Goal: Ask a question: Seek information or help from site administrators or community

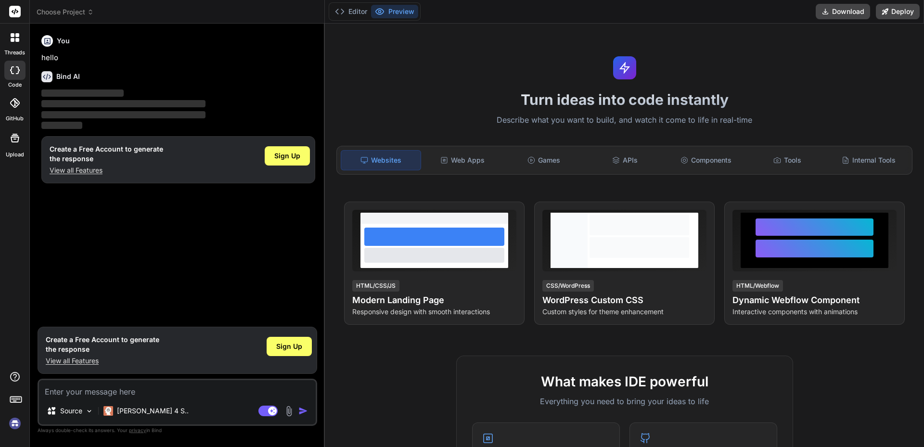
type textarea "x"
type textarea "e"
type textarea "x"
type textarea "ee"
type textarea "x"
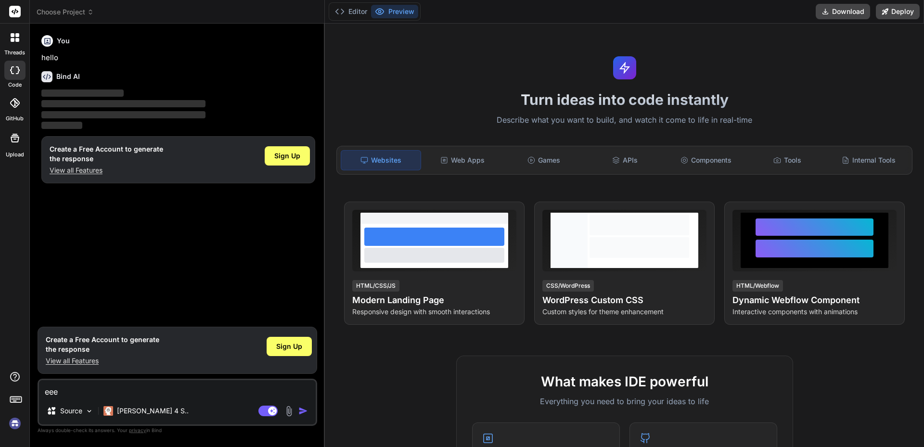
type textarea "eeew"
type textarea "x"
type textarea "eeewf"
type textarea "x"
type textarea "eeewfew"
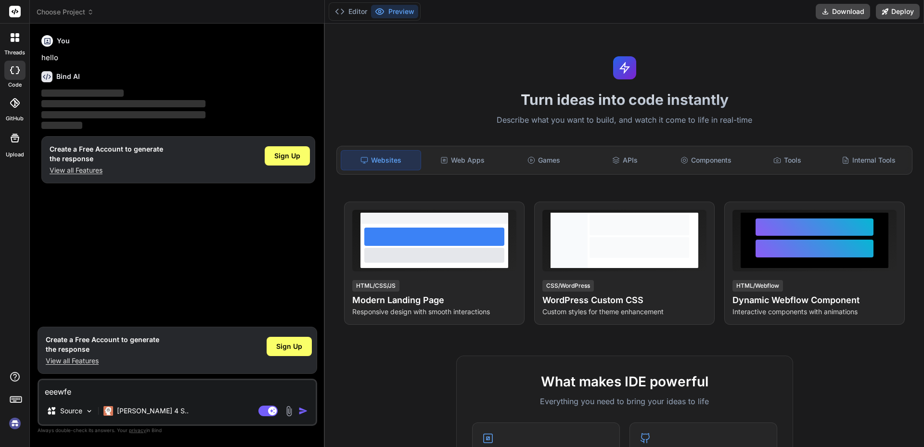
type textarea "x"
click at [98, 391] on textarea "eeewfew" at bounding box center [177, 388] width 277 height 17
type textarea "eeewfew"
click at [276, 351] on div "Sign Up" at bounding box center [289, 346] width 45 height 19
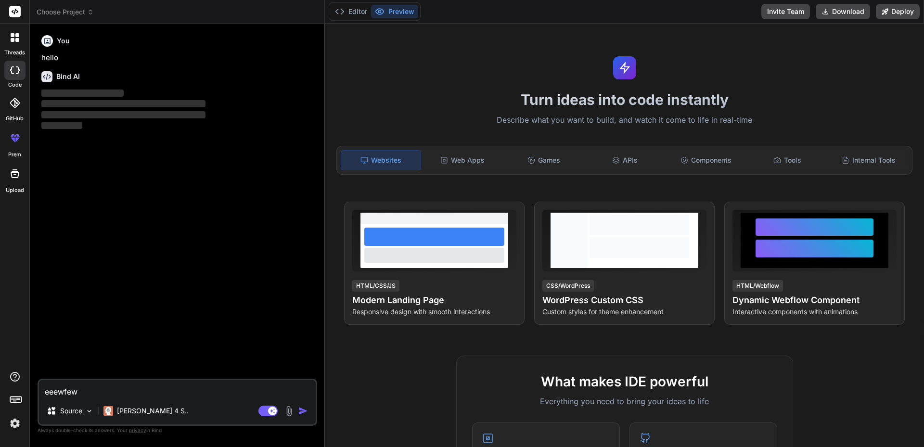
click at [401, 12] on button "Preview" at bounding box center [394, 11] width 47 height 13
click at [416, 11] on button "Preview" at bounding box center [394, 11] width 47 height 13
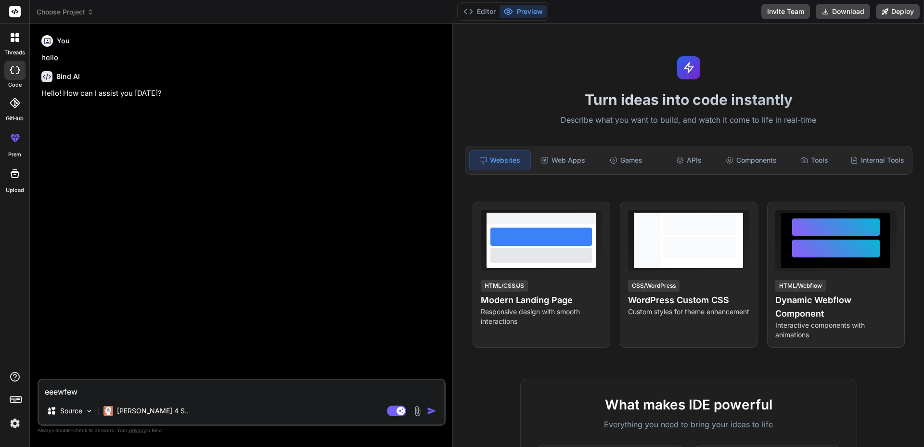
type textarea "x"
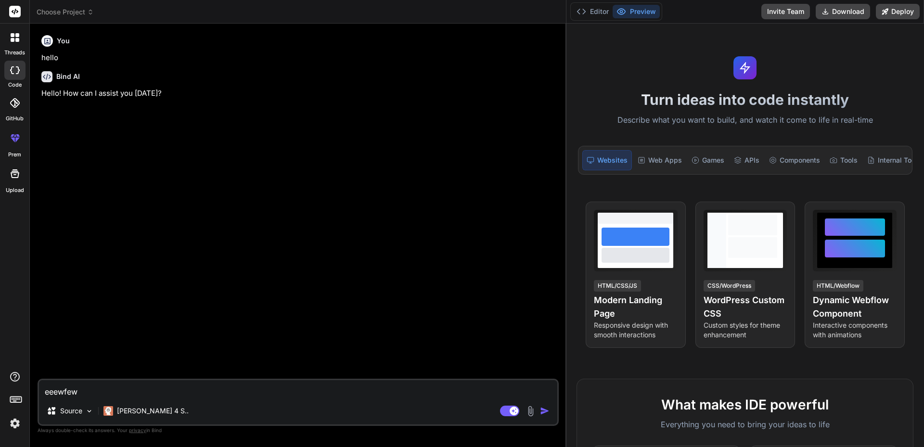
drag, startPoint x: 325, startPoint y: 129, endPoint x: 924, endPoint y: 131, distance: 599.4
click at [924, 131] on div "Choose Project Created with Pixso. Bind AI Web Search Created with Pixso. Code …" at bounding box center [477, 223] width 895 height 447
drag, startPoint x: 123, startPoint y: 389, endPoint x: 33, endPoint y: 390, distance: 90.0
click at [33, 390] on div "Bind AI Web Search Created with Pixso. Code Generator You hello Bind AI Hello! …" at bounding box center [298, 235] width 537 height 423
type textarea "x"
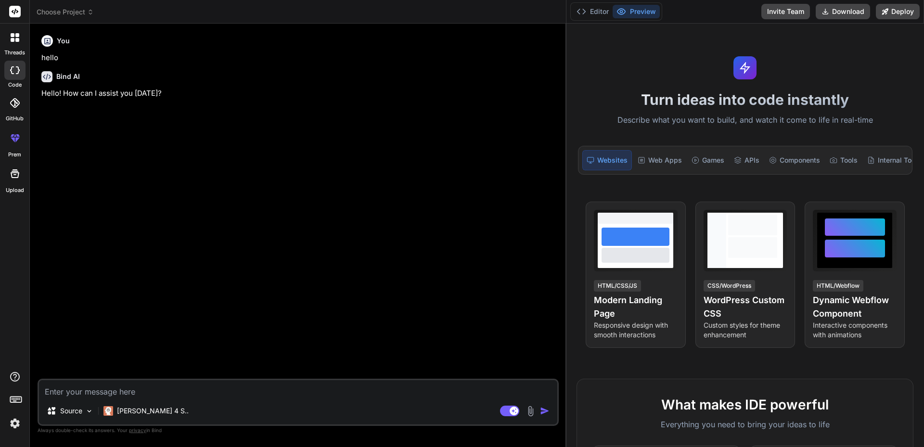
type textarea """
type textarea "x"
paste textarea "Hi [PERSON_NAME], Can you please verify that THS has all wound history now? If …"
type textarea ""Hi [PERSON_NAME], Can you please verify that THS has all wound history now? If…"
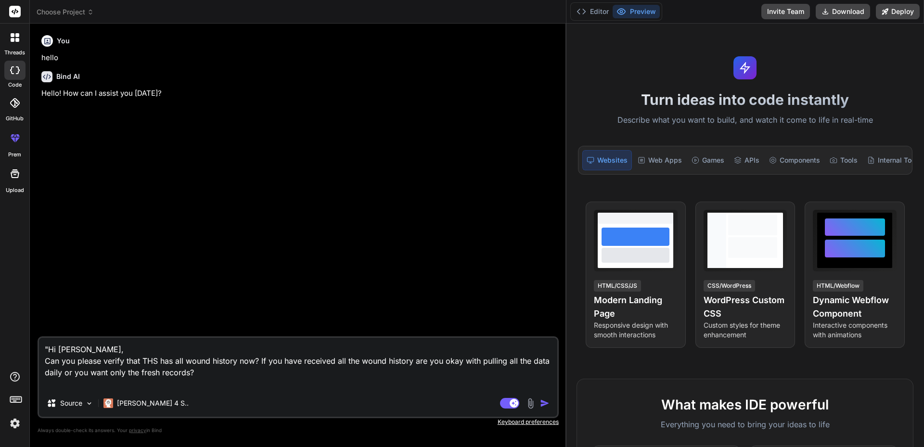
type textarea "x"
type textarea ""Hi [PERSON_NAME], Can you please verify that THS has all wound history now? If…"
type textarea "x"
type textarea ""Hi [PERSON_NAME], Can you please verify that THS has all wound history now? If…"
type textarea "x"
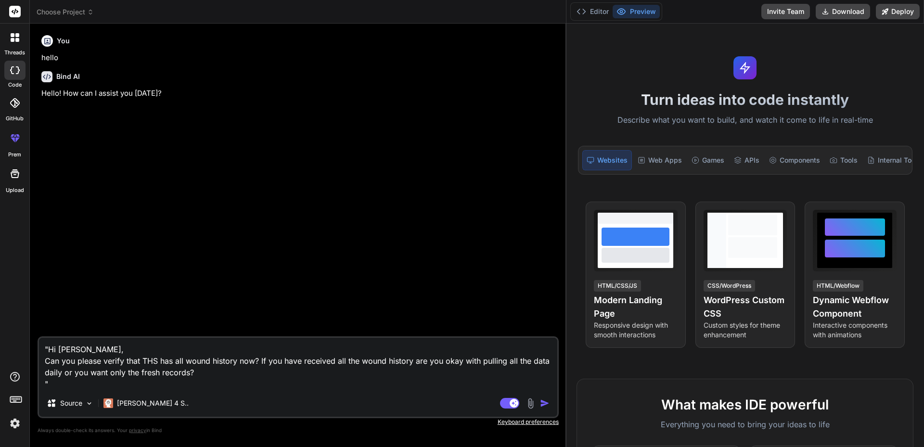
type textarea ""Hi [PERSON_NAME], Can you please verify that THS has all wound history now? If…"
type textarea "x"
type textarea ""Hi [PERSON_NAME], Can you please verify that THS has all wound history now? If…"
type textarea "x"
type textarea ""Hi [PERSON_NAME], Can you please verify that THS has all wound history now? If…"
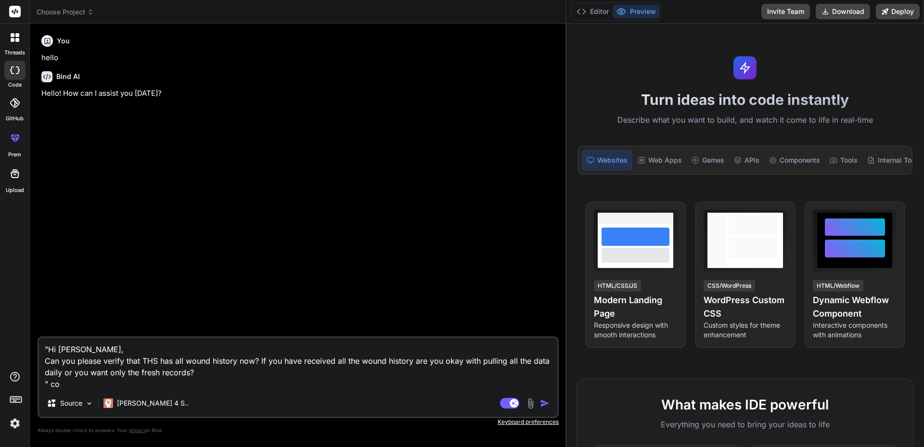
type textarea "x"
type textarea ""Hi [PERSON_NAME], Can you please verify that THS has all wound history now? If…"
type textarea "x"
type textarea ""Hi [PERSON_NAME], Can you please verify that THS has all wound history now? If…"
type textarea "x"
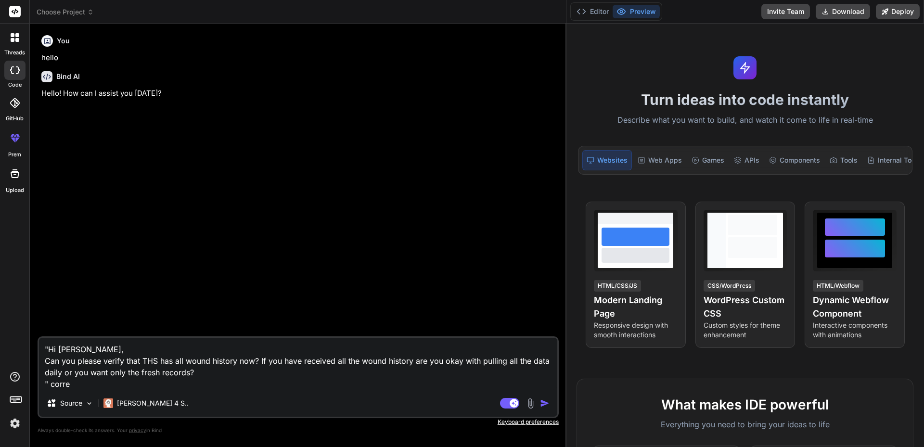
type textarea ""Hi [PERSON_NAME], Can you please verify that THS has all wound history now? If…"
type textarea "x"
type textarea ""Hi [PERSON_NAME], Can you please verify that THS has all wound history now? If…"
type textarea "x"
type textarea ""Hi [PERSON_NAME], Can you please verify that THS has all wound history now? If…"
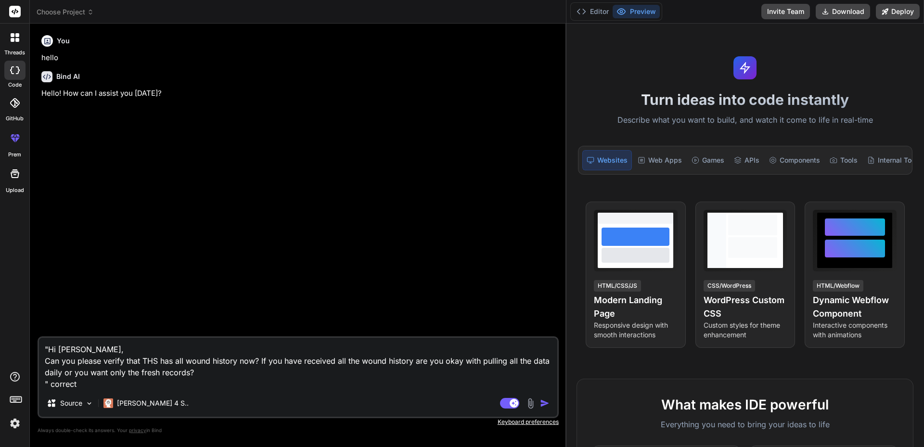
type textarea "x"
type textarea ""Hi [PERSON_NAME], Can you please verify that THS has all wound history now? If…"
type textarea "x"
type textarea ""Hi [PERSON_NAME], Can you please verify that THS has all wound history now? If…"
type textarea "x"
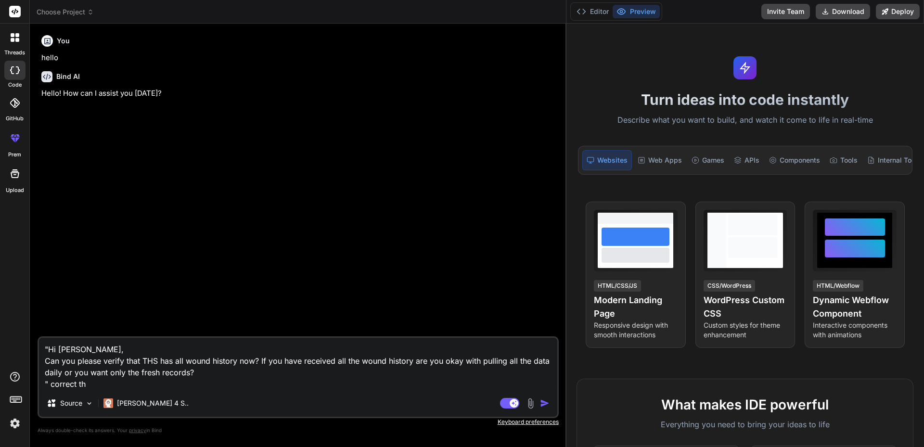
type textarea ""Hi [PERSON_NAME], Can you please verify that THS has all wound history now? If…"
type textarea "x"
type textarea ""Hi [PERSON_NAME], Can you please verify that THS has all wound history now? If…"
type textarea "x"
type textarea ""Hi [PERSON_NAME], Can you please verify that THS has all wound history now? If…"
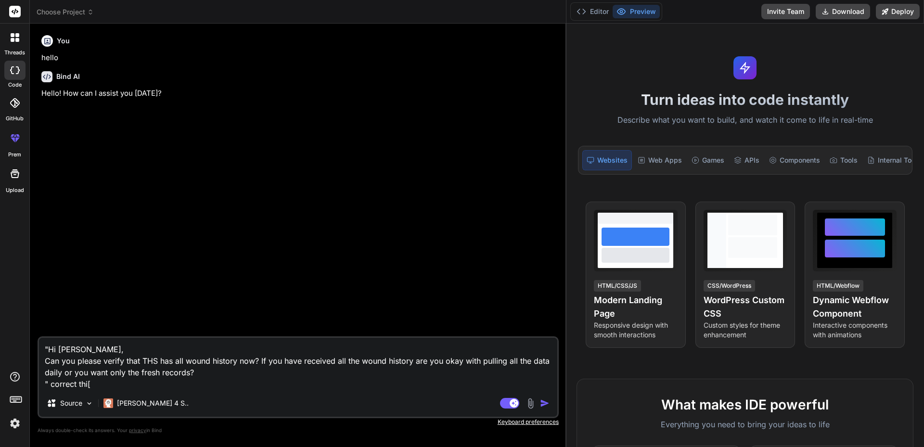
type textarea "x"
type textarea ""Hi [PERSON_NAME], Can you please verify that THS has all wound history now? If…"
type textarea "x"
type textarea ""Hi [PERSON_NAME], Can you please verify that THS has all wound history now? If…"
type textarea "x"
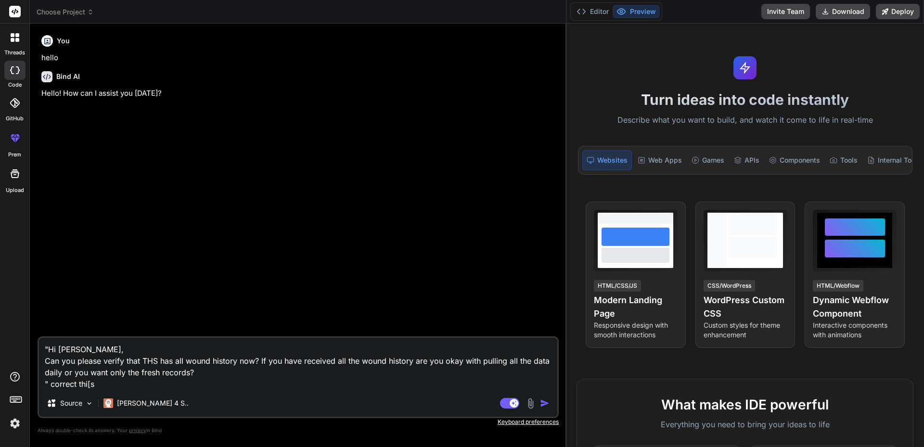
type textarea ""Hi [PERSON_NAME], Can you please verify that THS has all wound history now? If…"
type textarea "x"
type textarea ""Hi [PERSON_NAME], Can you please verify that THS has all wound history now? If…"
type textarea "x"
type textarea ""Hi [PERSON_NAME], Can you please verify that THS has all wound history now? If…"
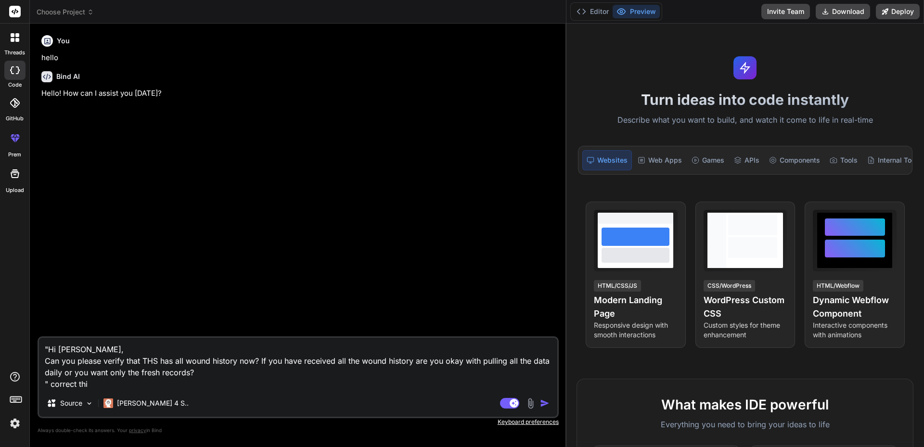
type textarea "x"
type textarea ""Hi [PERSON_NAME], Can you please verify that THS has all wound history now? If…"
type textarea "x"
type textarea ""Hi [PERSON_NAME], Can you please verify that THS has all wound history now? If…"
type textarea "x"
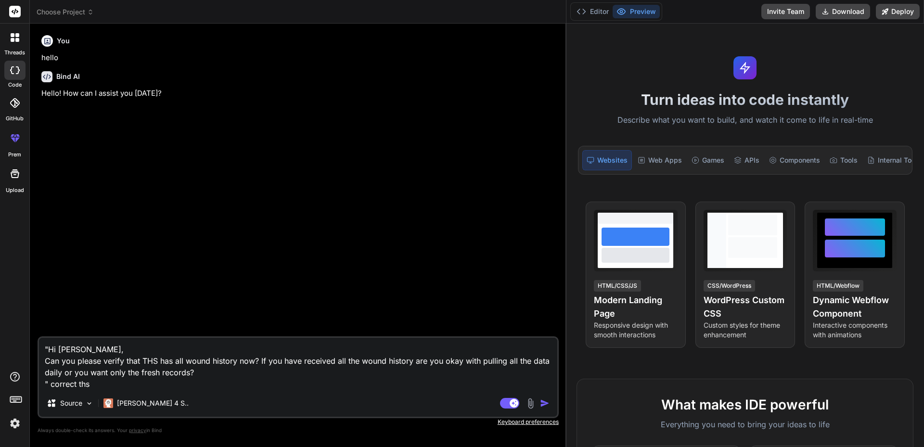
type textarea ""Hi [PERSON_NAME], Can you please verify that THS has all wound history now? If…"
type textarea "x"
type textarea ""Hi [PERSON_NAME], Can you please verify that THS has all wound history now? If…"
type textarea "x"
type textarea ""Hi [PERSON_NAME], Can you please verify that THS has all wound history now? If…"
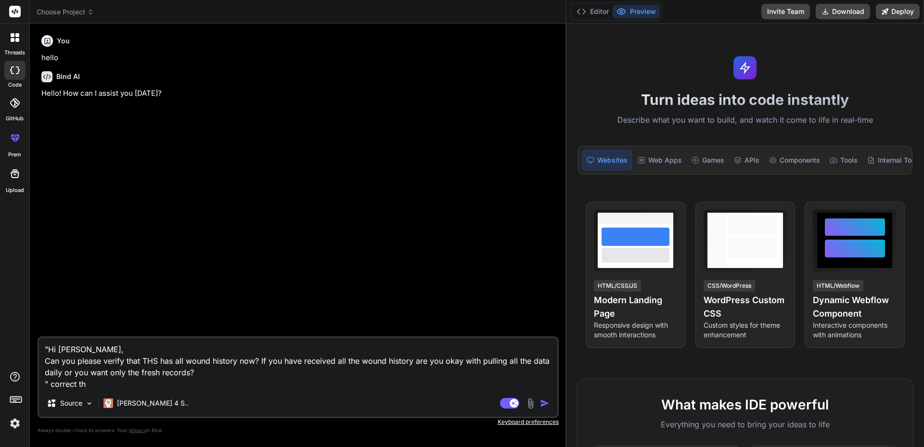
type textarea "x"
type textarea ""Hi [PERSON_NAME], Can you please verify that THS has all wound history now? If…"
type textarea "x"
type textarea ""Hi [PERSON_NAME], Can you please verify that THS has all wound history now? If…"
type textarea "x"
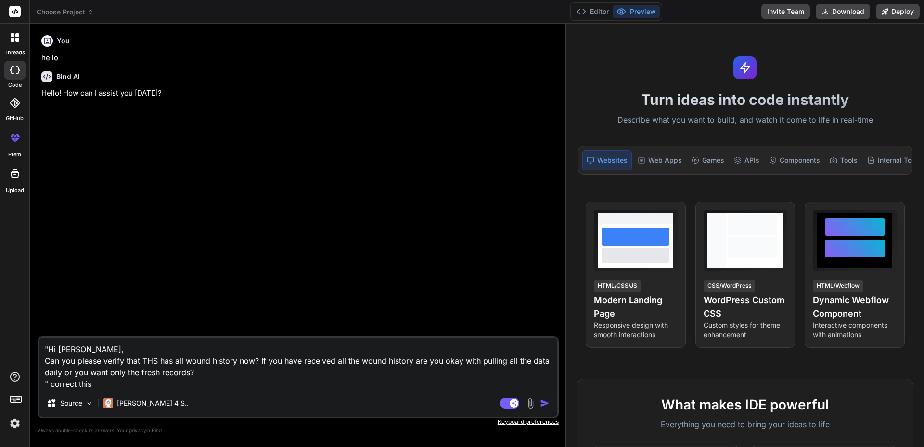
type textarea ""Hi [PERSON_NAME], Can you please verify that THS has all wound history now? If…"
type textarea "x"
type textarea ""Hi [PERSON_NAME], Can you please verify that THS has all wound history now? If…"
type textarea "x"
type textarea ""Hi [PERSON_NAME], Can you please verify that THS has all wound history now? If…"
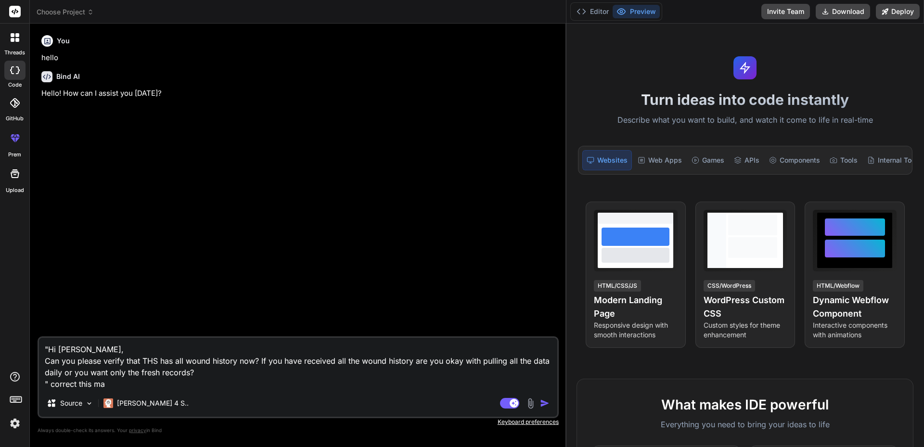
type textarea "x"
type textarea ""Hi [PERSON_NAME], Can you please verify that THS has all wound history now? If…"
type textarea "x"
type textarea ""Hi [PERSON_NAME], Can you please verify that THS has all wound history now? If…"
type textarea "x"
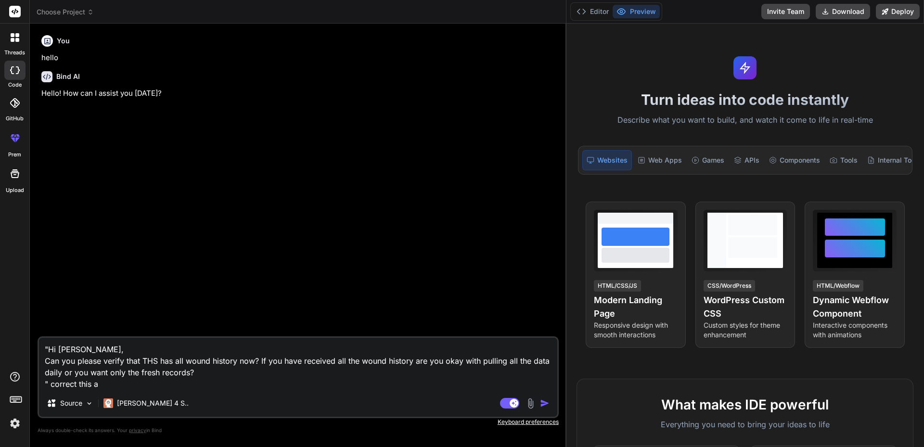
type textarea ""Hi [PERSON_NAME], Can you please verify that THS has all wound history now? If…"
type textarea "x"
type textarea ""Hi [PERSON_NAME], Can you please verify that THS has all wound history now? If…"
type textarea "x"
type textarea ""Hi [PERSON_NAME], Can you please verify that THS has all wound history now? If…"
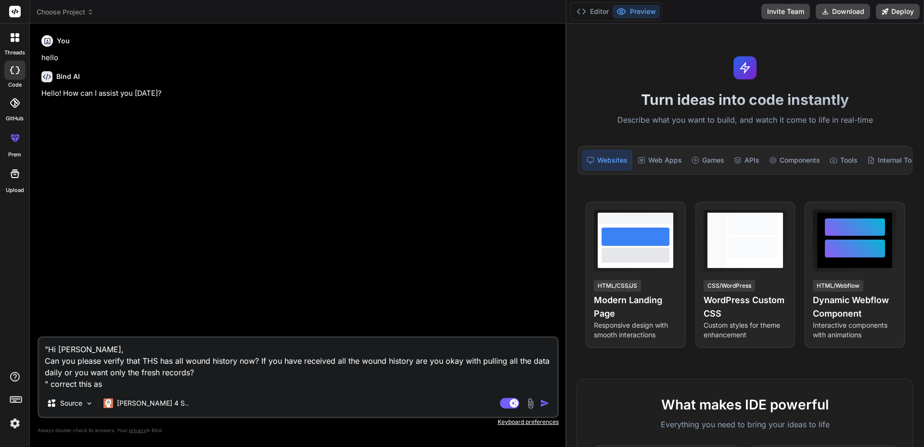
type textarea "x"
type textarea ""Hi [PERSON_NAME], Can you please verify that THS has all wound history now? If…"
type textarea "x"
type textarea ""Hi [PERSON_NAME], Can you please verify that THS has all wound history now? If…"
type textarea "x"
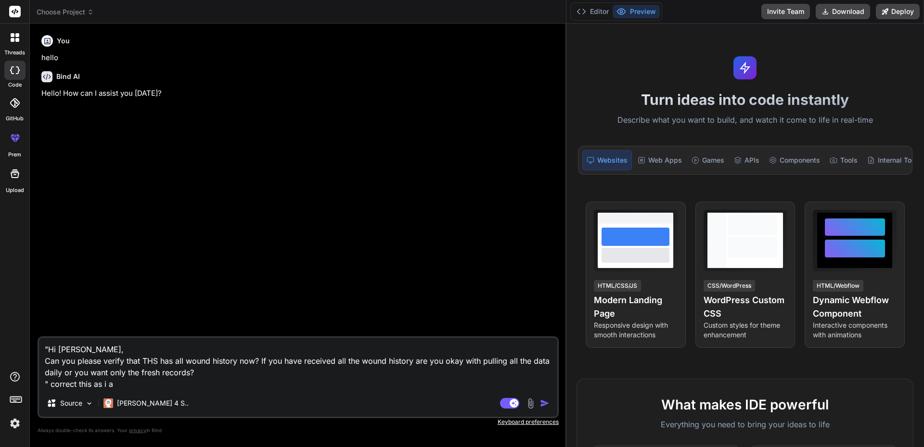
type textarea ""Hi [PERSON_NAME], Can you please verify that THS has all wound history now? If…"
type textarea "x"
type textarea ""Hi [PERSON_NAME], Can you please verify that THS has all wound history now? If…"
type textarea "x"
type textarea ""Hi [PERSON_NAME], Can you please verify that THS has all wound history now? If…"
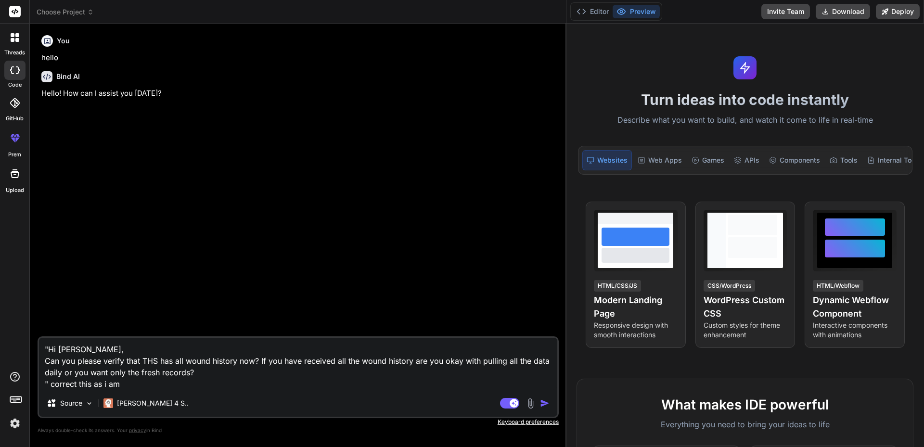
type textarea "x"
type textarea ""Hi [PERSON_NAME], Can you please verify that THS has all wound history now? If…"
type textarea "x"
type textarea ""Hi [PERSON_NAME], Can you please verify that THS has all wound history now? If…"
type textarea "x"
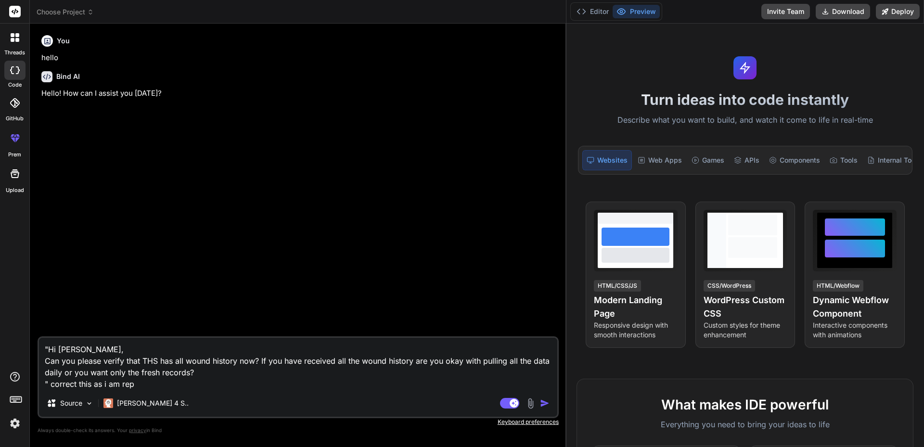
type textarea ""Hi [PERSON_NAME], Can you please verify that THS has all wound history now? If…"
type textarea "x"
type textarea ""Hi [PERSON_NAME], Can you please verify that THS has all wound history now? If…"
type textarea "x"
type textarea ""Hi [PERSON_NAME], Can you please verify that THS has all wound history now? If…"
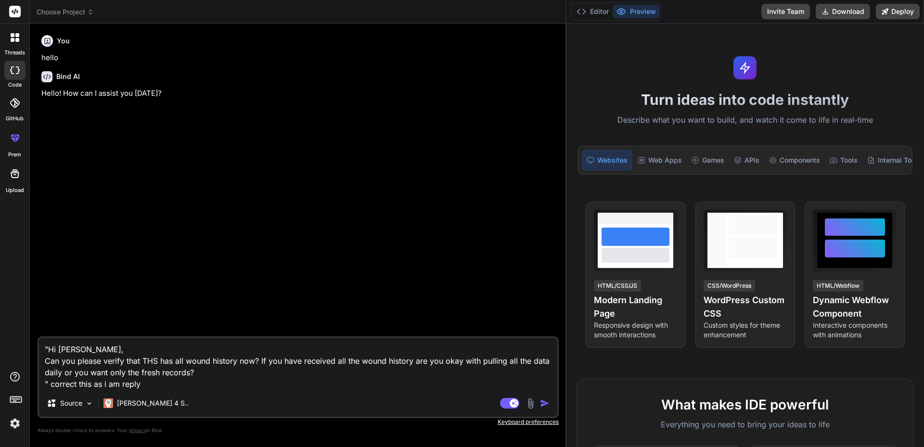
type textarea "x"
type textarea ""Hi [PERSON_NAME], Can you please verify that THS has all wound history now? If…"
type textarea "x"
type textarea ""Hi [PERSON_NAME], Can you please verify that THS has all wound history now? If…"
type textarea "x"
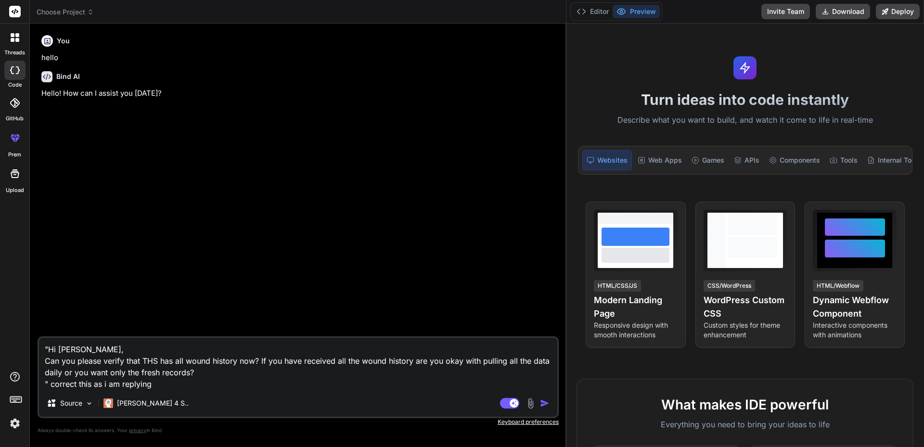
type textarea ""Hi [PERSON_NAME], Can you please verify that THS has all wound history now? If…"
type textarea "x"
type textarea ""Hi [PERSON_NAME], Can you please verify that THS has all wound history now? If…"
type textarea "x"
type textarea ""Hi [PERSON_NAME], Can you please verify that THS has all wound history now? If…"
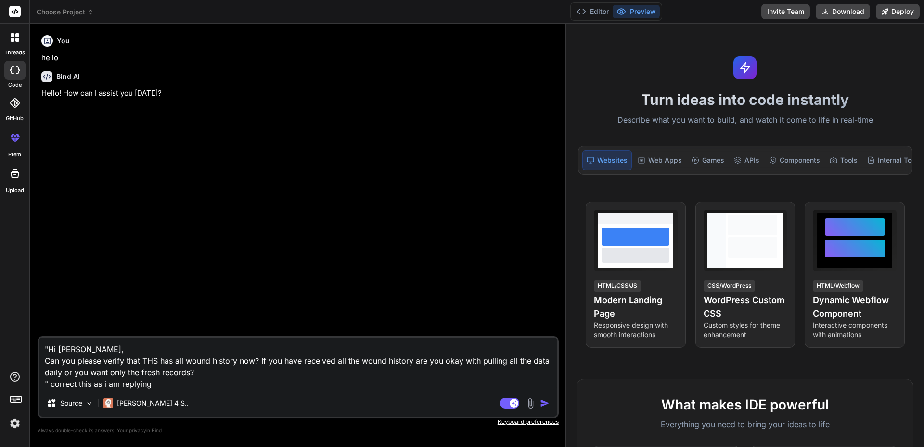
type textarea "x"
type textarea ""Hi [PERSON_NAME], Can you please verify that THS has all wound history now? If…"
type textarea "x"
type textarea ""Hi [PERSON_NAME], Can you please verify that THS has all wound history now? If…"
type textarea "x"
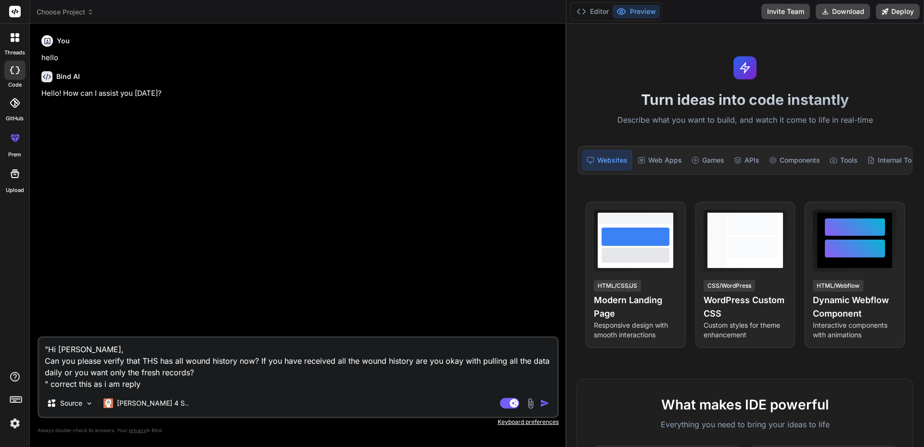
type textarea ""Hi [PERSON_NAME], Can you please verify that THS has all wound history now? If…"
type textarea "x"
type textarea ""Hi [PERSON_NAME], Can you please verify that THS has all wound history now? If…"
type textarea "x"
type textarea ""Hi [PERSON_NAME], Can you please verify that THS has all wound history now? If…"
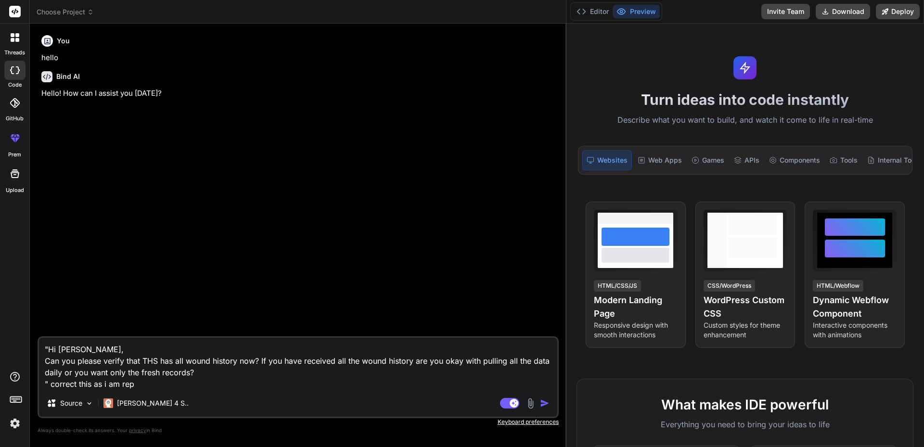
type textarea "x"
type textarea ""Hi [PERSON_NAME], Can you please verify that THS has all wound history now? If…"
type textarea "x"
type textarea ""Hi [PERSON_NAME], Can you please verify that THS has all wound history now? If…"
type textarea "x"
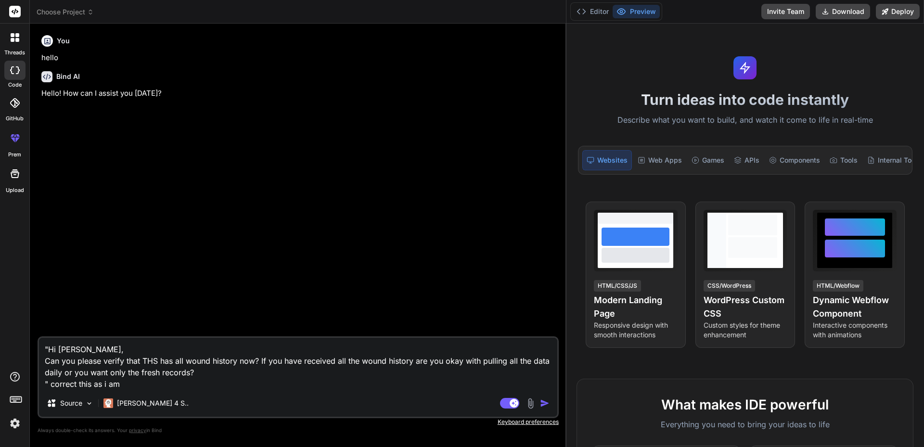
type textarea ""Hi [PERSON_NAME], Can you please verify that THS has all wound history now? If…"
type textarea "x"
type textarea ""Hi [PERSON_NAME], Can you please verify that THS has all wound history now? If…"
type textarea "x"
type textarea ""Hi [PERSON_NAME], Can you please verify that THS has all wound history now? If…"
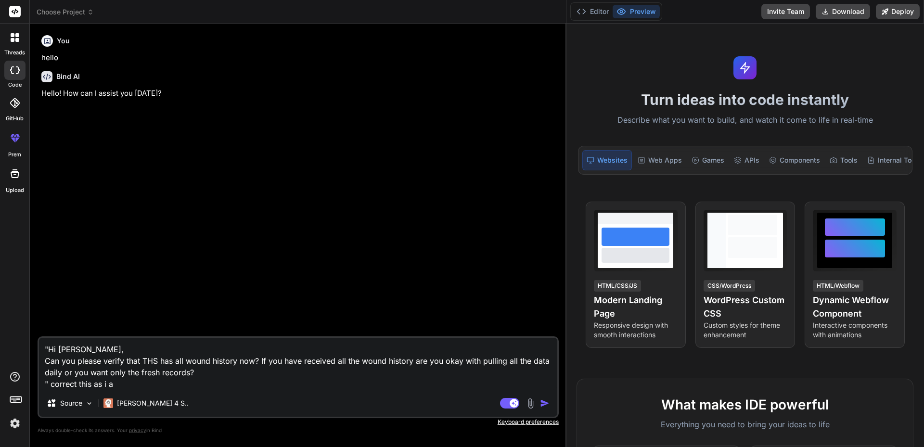
type textarea "x"
type textarea ""Hi [PERSON_NAME], Can you please verify that THS has all wound history now? If…"
type textarea "x"
type textarea ""Hi [PERSON_NAME], Can you please verify that THS has all wound history now? If…"
type textarea "x"
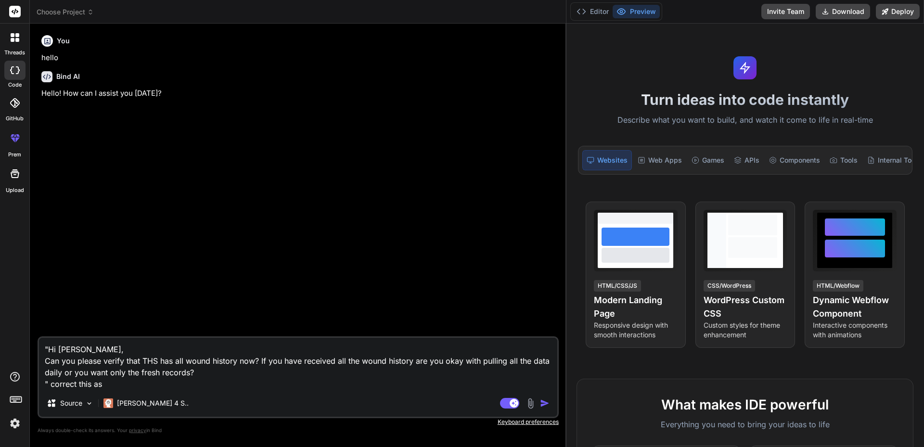
type textarea ""Hi [PERSON_NAME], Can you please verify that THS has all wound history now? If…"
type textarea "x"
type textarea ""Hi [PERSON_NAME], Can you please verify that THS has all wound history now? If…"
type textarea "x"
type textarea ""Hi [PERSON_NAME], Can you please verify that THS has all wound history now? If…"
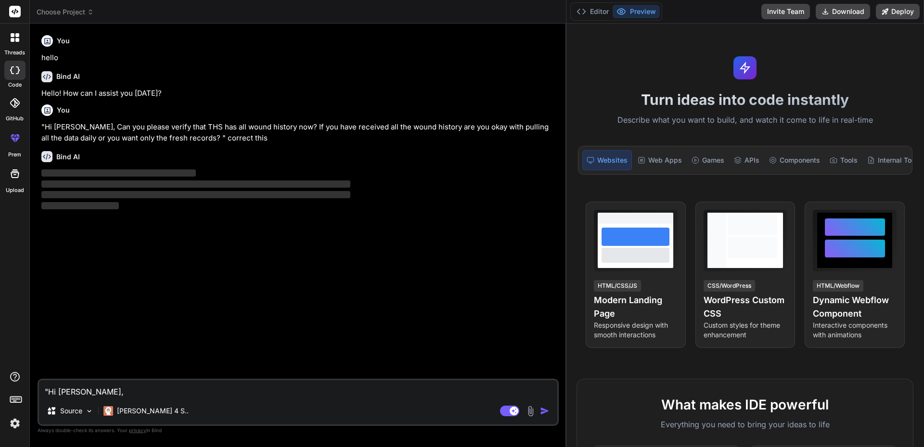
type textarea "x"
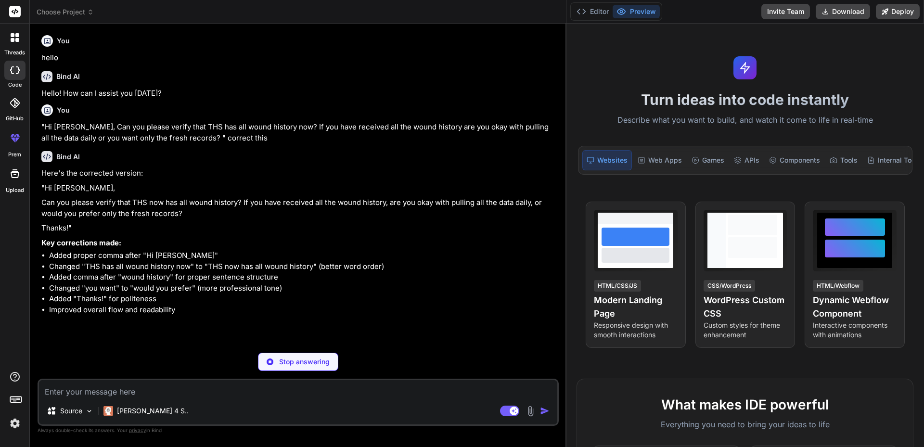
type textarea "x"
drag, startPoint x: 252, startPoint y: 202, endPoint x: 358, endPoint y: 205, distance: 106.0
click at [338, 205] on p "Can you please verify that THS now has all wound history? If you have received …" at bounding box center [299, 208] width 516 height 22
type textarea "x"
click at [366, 205] on p "Can you please verify that THS now has all wound history? If you have received …" at bounding box center [299, 208] width 516 height 22
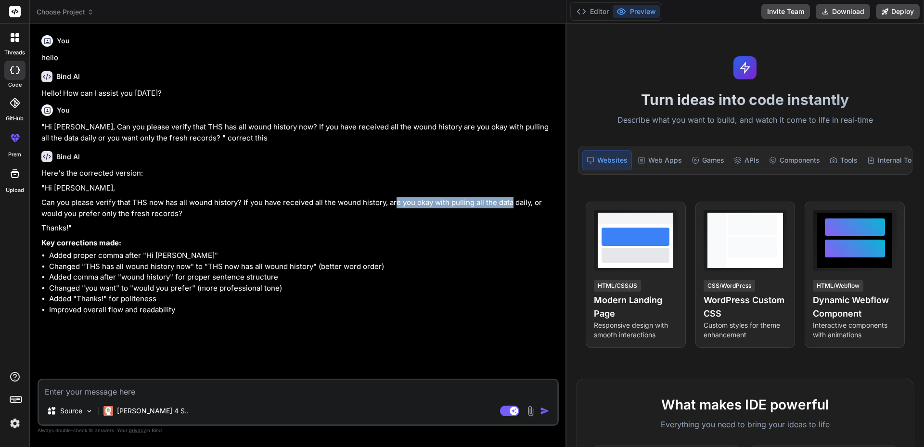
drag, startPoint x: 395, startPoint y: 202, endPoint x: 520, endPoint y: 198, distance: 124.3
click at [513, 198] on p "Can you please verify that THS now has all wound history? If you have received …" at bounding box center [299, 208] width 516 height 22
click at [568, 198] on div "Turn ideas into code instantly Describe what you want to build, and watch it co…" at bounding box center [746, 236] width 358 height 424
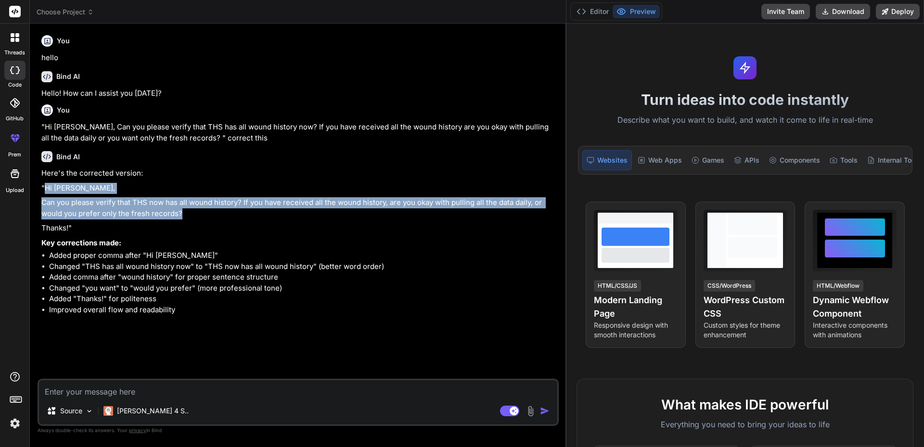
drag, startPoint x: 44, startPoint y: 189, endPoint x: 195, endPoint y: 215, distance: 154.0
click at [195, 215] on div "Here's the corrected version: "Hi [PERSON_NAME], Can you please verify that THS…" at bounding box center [299, 241] width 516 height 147
copy div "Hi [PERSON_NAME], Can you please verify that THS now has all wound history? If …"
click at [84, 389] on textarea at bounding box center [298, 388] width 519 height 17
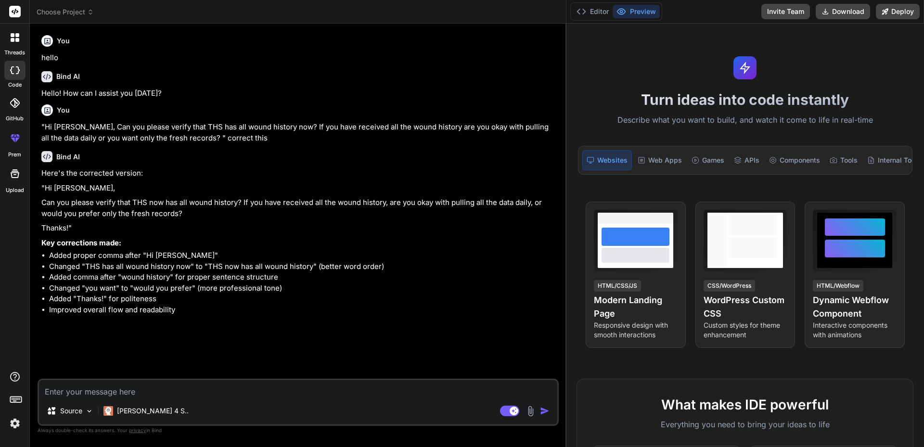
type textarea """
type textarea "x"
paste textarea "I have successfully logged into tebra, and using the credentials I got the succ…"
type textarea ""I have successfully logged into tebra, and using the credentials I got the suc…"
type textarea "x"
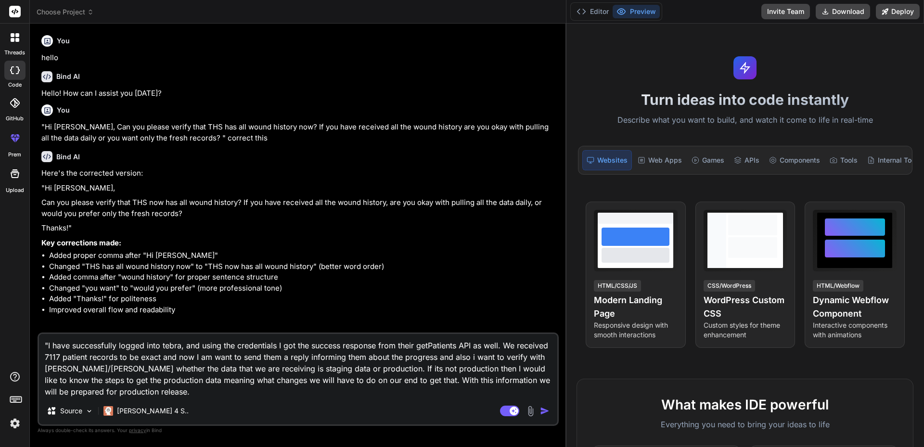
type textarea ""I have successfully logged into tebra, and using the credentials I got the suc…"
type textarea "x"
type textarea ""I have successfully logged into tebra, and using the credentials I got the suc…"
type textarea "x"
type textarea ""I have successfully logged into tebra, and using the credentials I got the suc…"
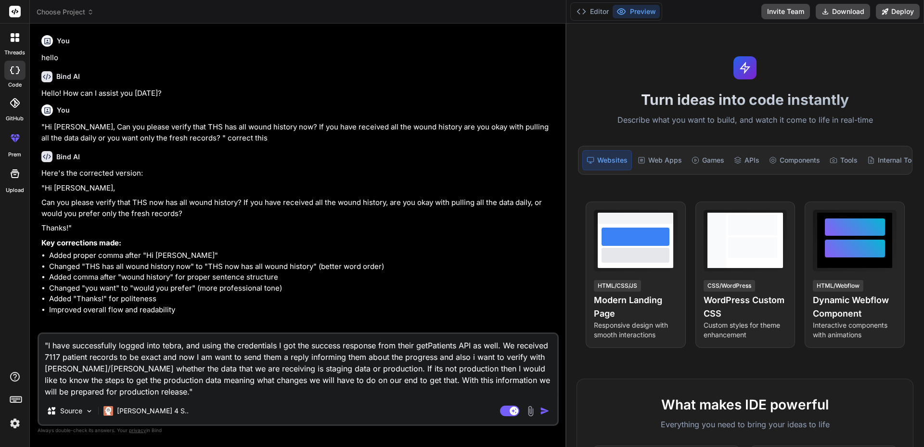
type textarea "x"
type textarea ""I have successfully logged into tebra, and using the credentials I got the suc…"
type textarea "x"
type textarea ""I have successfully logged into tebra, and using the credentials I got the suc…"
type textarea "x"
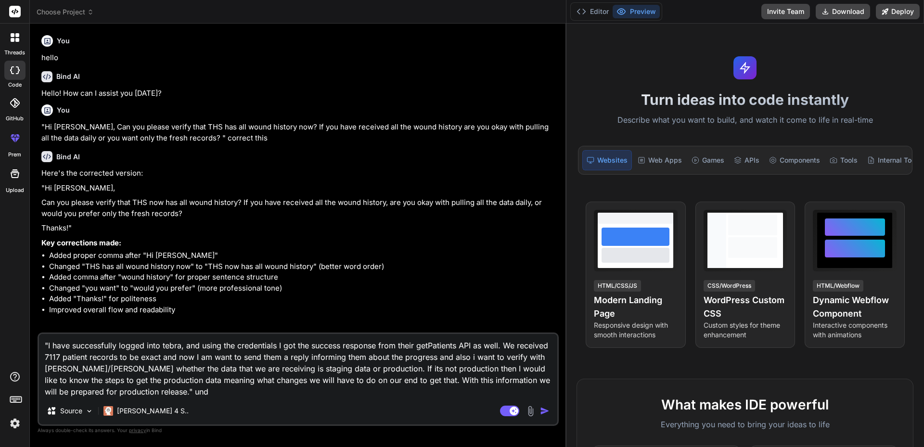
type textarea ""I have successfully logged into tebra, and using the credentials I got the suc…"
type textarea "x"
type textarea ""I have successfully logged into tebra, and using the credentials I got the suc…"
type textarea "x"
type textarea ""I have successfully logged into tebra, and using the credentials I got the suc…"
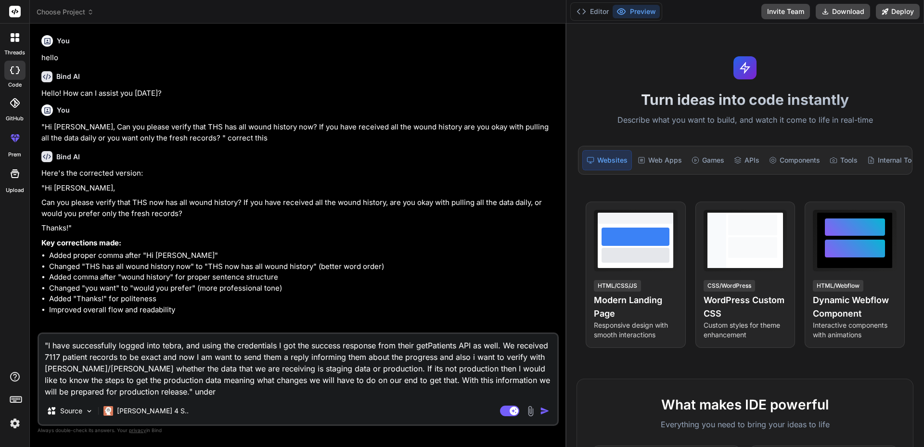
type textarea "x"
type textarea ""I have successfully logged into tebra, and using the credentials I got the suc…"
type textarea "x"
type textarea ""I have successfully logged into tebra, and using the credentials I got the suc…"
type textarea "x"
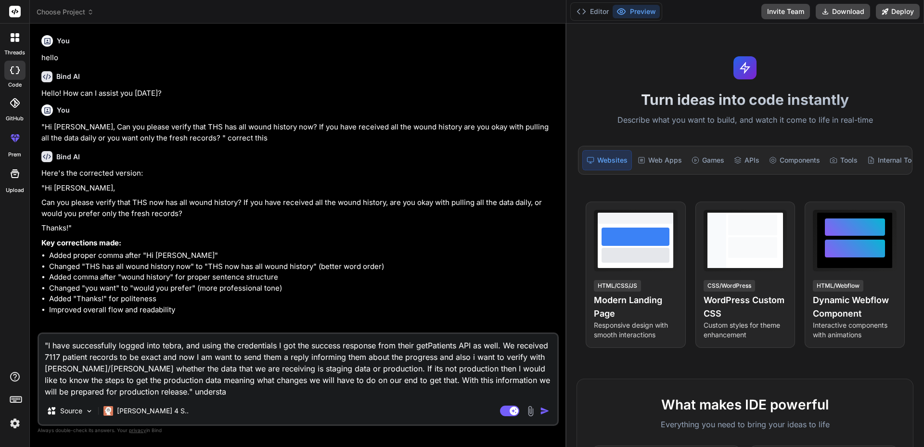
type textarea ""I have successfully logged into tebra, and using the credentials I got the suc…"
type textarea "x"
type textarea ""I have successfully logged into tebra, and using the credentials I got the suc…"
type textarea "x"
type textarea ""I have successfully logged into tebra, and using the credentials I got the suc…"
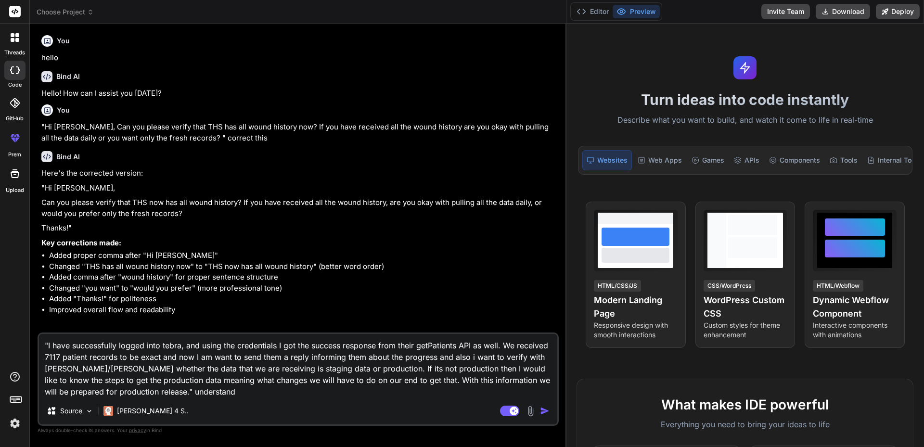
type textarea "x"
type textarea ""I have successfully logged into tebra, and using the credentials I got the suc…"
type textarea "x"
type textarea ""I have successfully logged into tebra, and using the credentials I got the suc…"
type textarea "x"
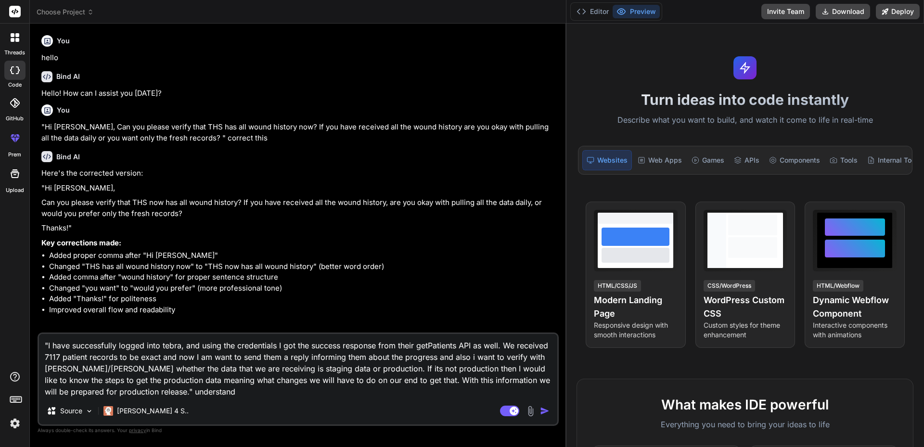
type textarea ""I have successfully logged into tebra, and using the credentials I got the suc…"
type textarea "x"
type textarea ""I have successfully logged into tebra, and using the credentials I got the suc…"
type textarea "x"
type textarea ""I have successfully logged into tebra, and using the credentials I got the suc…"
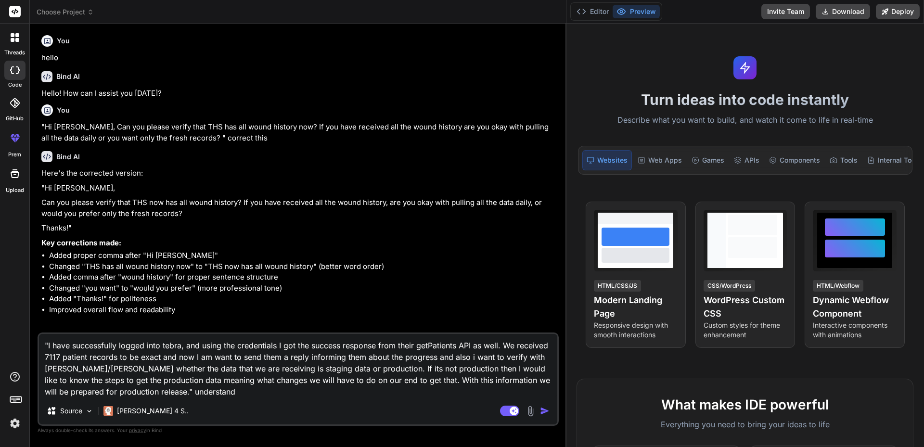
type textarea "x"
type textarea ""I have successfully logged into tebra, and using the credentials I got the suc…"
type textarea "x"
type textarea ""I have successfully logged into tebra, and using the credentials I got the suc…"
type textarea "x"
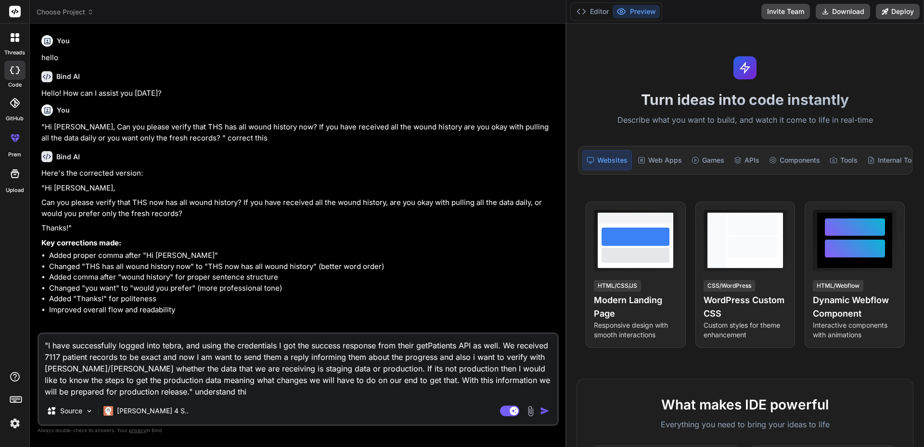
type textarea ""I have successfully logged into tebra, and using the credentials I got the suc…"
type textarea "x"
type textarea ""I have successfully logged into tebra, and using the credentials I got the suc…"
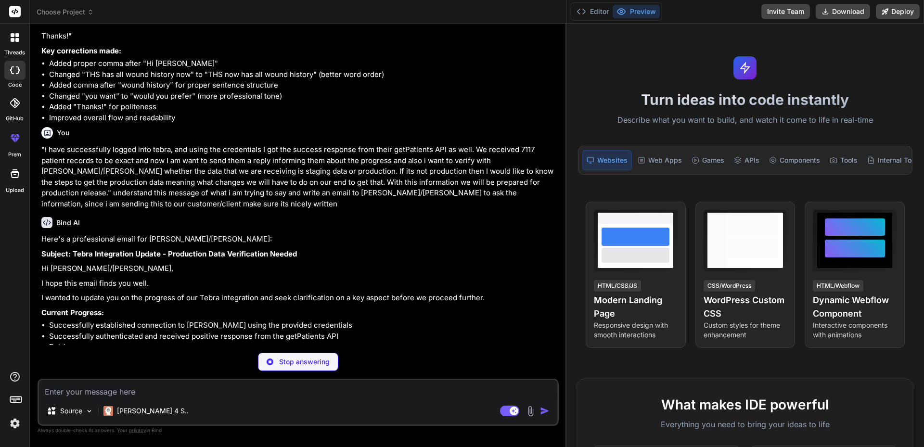
scroll to position [200, 0]
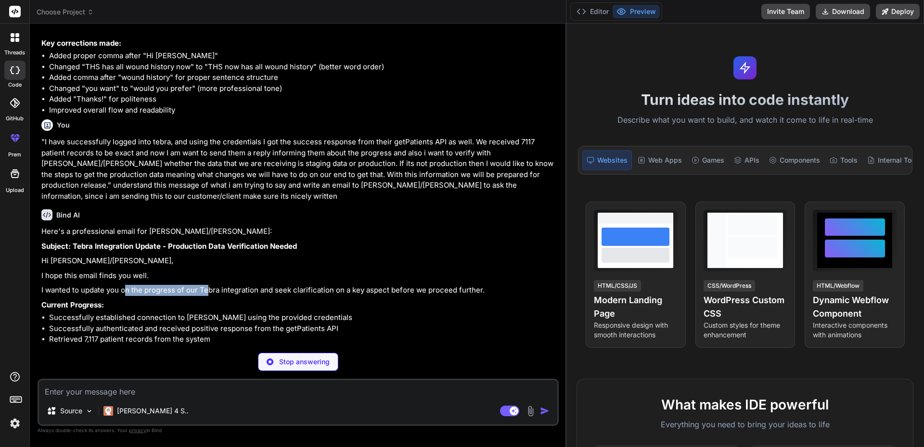
drag, startPoint x: 128, startPoint y: 292, endPoint x: 222, endPoint y: 294, distance: 94.4
click at [218, 294] on p "I wanted to update you on the progress of our Tebra integration and seek clarif…" at bounding box center [299, 290] width 516 height 11
click at [230, 294] on p "I wanted to update you on the progress of our Tebra integration and seek clarif…" at bounding box center [299, 290] width 516 height 11
drag, startPoint x: 254, startPoint y: 292, endPoint x: 378, endPoint y: 291, distance: 124.2
click at [325, 292] on p "I wanted to update you on the progress of our Tebra integration and seek clarif…" at bounding box center [299, 290] width 516 height 11
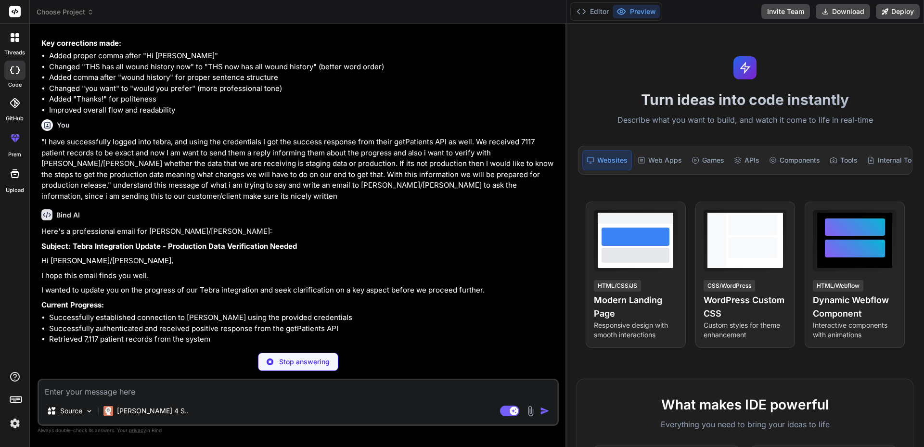
click at [381, 291] on p "I wanted to update you on the progress of our Tebra integration and seek clarif…" at bounding box center [299, 290] width 516 height 11
click at [324, 288] on p "I wanted to update you on the progress of our Tebra integration and seek clarif…" at bounding box center [299, 290] width 516 height 11
drag, startPoint x: 340, startPoint y: 291, endPoint x: 438, endPoint y: 291, distance: 97.3
click at [436, 291] on p "I wanted to update you on the progress of our Tebra integration and seek clarif…" at bounding box center [299, 290] width 516 height 11
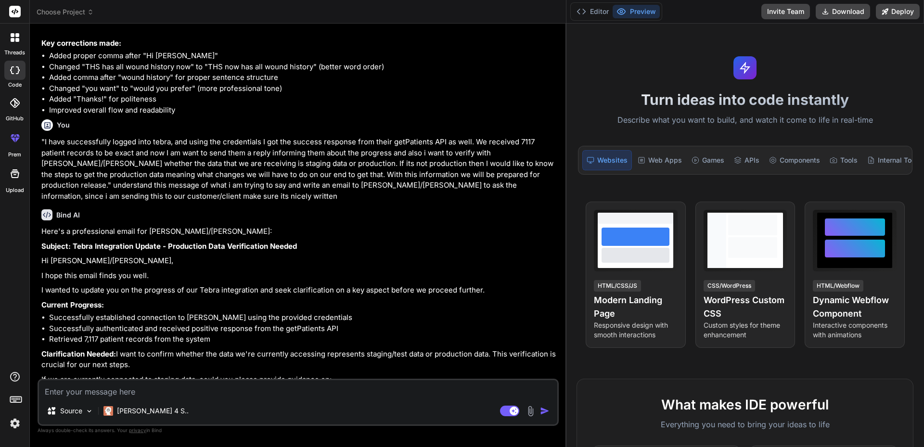
click at [474, 291] on p "I wanted to update you on the progress of our Tebra integration and seek clarif…" at bounding box center [299, 290] width 516 height 11
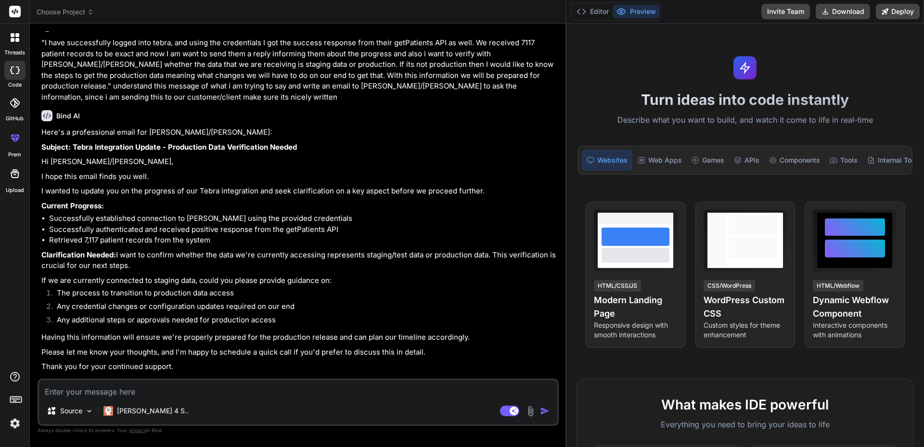
scroll to position [331, 0]
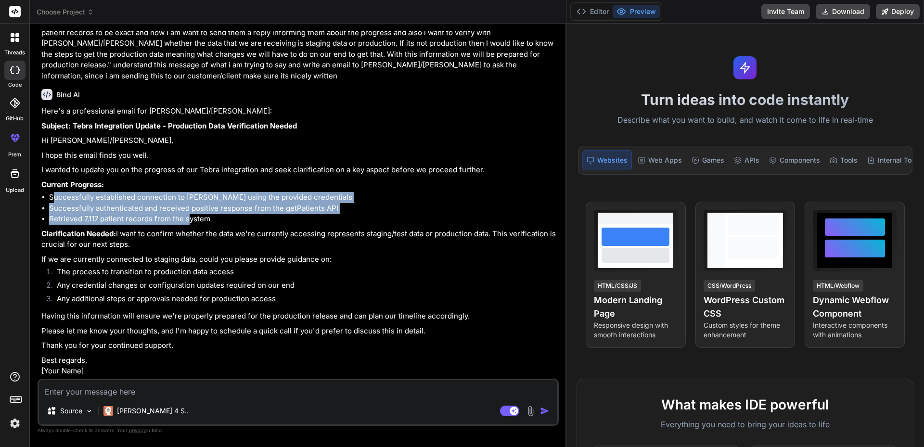
drag, startPoint x: 63, startPoint y: 184, endPoint x: 188, endPoint y: 207, distance: 127.2
click at [188, 207] on ul "Successfully established connection to [PERSON_NAME] using the provided credent…" at bounding box center [299, 208] width 516 height 33
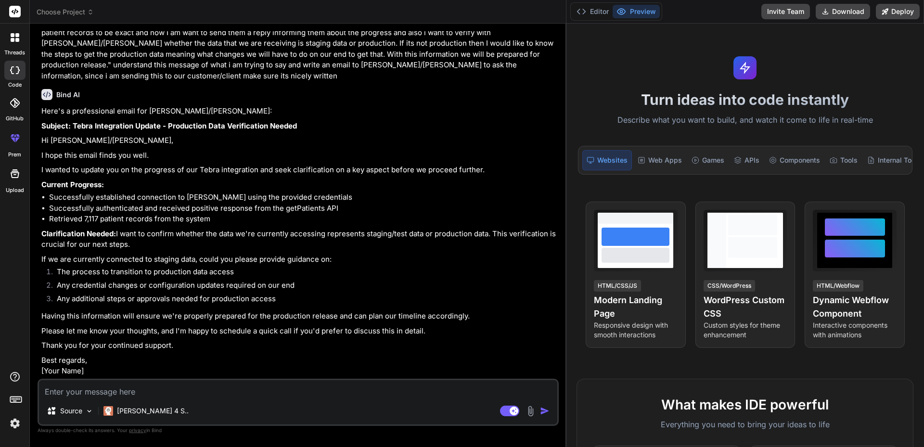
click at [218, 214] on li "Retrieved 7,117 patient records from the system" at bounding box center [303, 219] width 508 height 11
drag, startPoint x: 39, startPoint y: 234, endPoint x: 130, endPoint y: 236, distance: 90.6
click at [124, 236] on div "You hello Bind AI Hello! How can I assist you [DATE]? You "Hi [PERSON_NAME], Ca…" at bounding box center [299, 205] width 520 height 348
click at [154, 235] on p "Clarification Needed: I want to confirm whether the data we're currently access…" at bounding box center [299, 240] width 516 height 22
drag, startPoint x: 149, startPoint y: 234, endPoint x: 347, endPoint y: 233, distance: 197.9
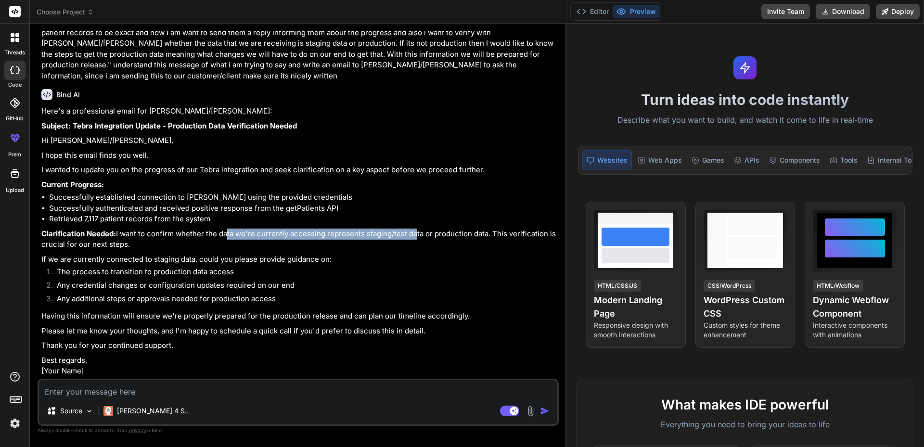
click at [338, 234] on p "Clarification Needed: I want to confirm whether the data we're currently access…" at bounding box center [299, 240] width 516 height 22
click at [347, 233] on p "Clarification Needed: I want to confirm whether the data we're currently access…" at bounding box center [299, 240] width 516 height 22
drag, startPoint x: 298, startPoint y: 236, endPoint x: 316, endPoint y: 236, distance: 18.8
click at [316, 236] on p "Clarification Needed: I want to confirm whether the data we're currently access…" at bounding box center [299, 240] width 516 height 22
click at [338, 237] on p "Clarification Needed: I want to confirm whether the data we're currently access…" at bounding box center [299, 240] width 516 height 22
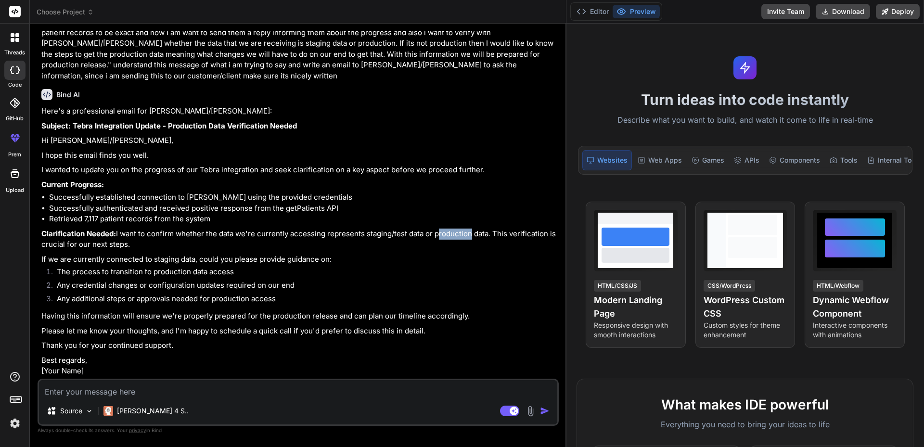
drag, startPoint x: 359, startPoint y: 235, endPoint x: 412, endPoint y: 235, distance: 53.0
click at [391, 235] on p "Clarification Needed: I want to confirm whether the data we're currently access…" at bounding box center [299, 240] width 516 height 22
click at [445, 236] on p "Clarification Needed: I want to confirm whether the data we're currently access…" at bounding box center [299, 240] width 516 height 22
drag, startPoint x: 203, startPoint y: 259, endPoint x: 303, endPoint y: 256, distance: 100.2
click at [303, 256] on p "If we are currently connected to staging data, could you please provide guidanc…" at bounding box center [299, 259] width 516 height 11
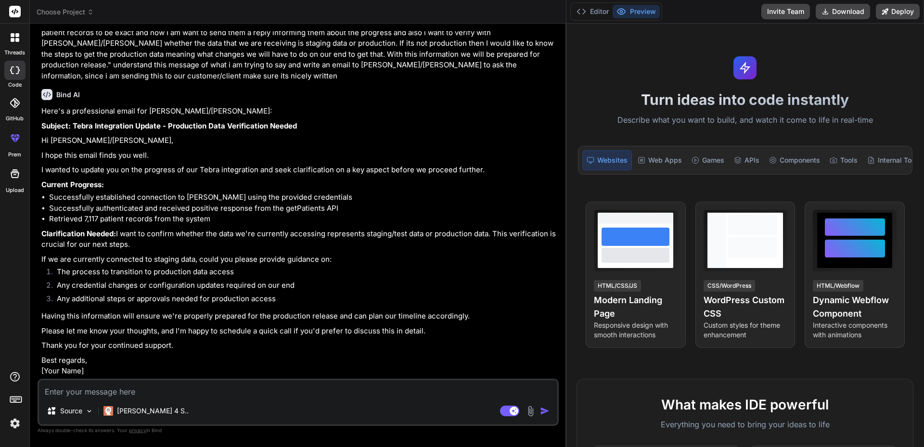
click at [314, 257] on p "If we are currently connected to staging data, could you please provide guidanc…" at bounding box center [299, 259] width 516 height 11
drag, startPoint x: 63, startPoint y: 271, endPoint x: 217, endPoint y: 272, distance: 154.6
click at [211, 273] on li "The process to transition to production data access" at bounding box center [303, 273] width 508 height 13
click at [217, 272] on li "The process to transition to production data access" at bounding box center [303, 273] width 508 height 13
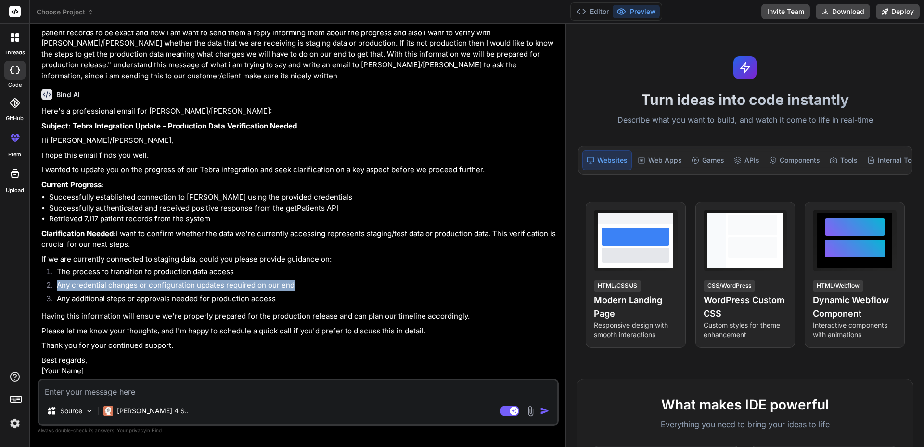
drag, startPoint x: 52, startPoint y: 286, endPoint x: 292, endPoint y: 287, distance: 239.8
click at [292, 287] on li "Any credential changes or configuration updates required on our end" at bounding box center [303, 286] width 508 height 13
drag, startPoint x: 296, startPoint y: 287, endPoint x: 205, endPoint y: 299, distance: 92.3
click at [297, 287] on li "Any credential changes or configuration updates required on our end" at bounding box center [303, 286] width 508 height 13
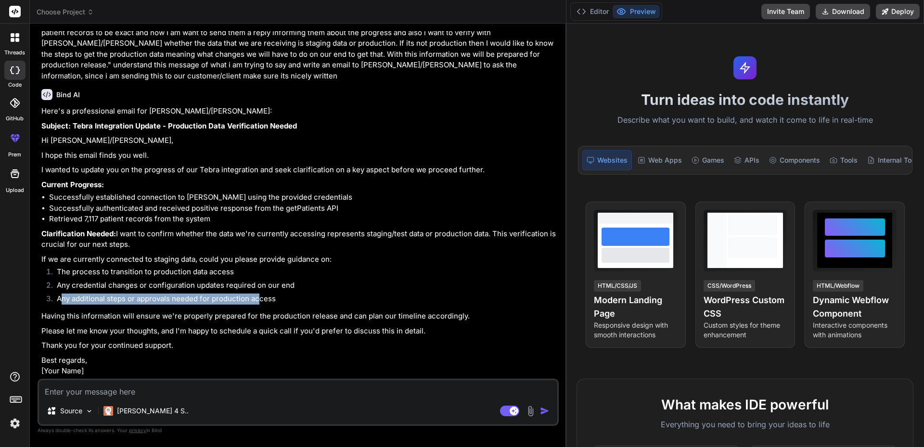
drag, startPoint x: 63, startPoint y: 301, endPoint x: 260, endPoint y: 300, distance: 196.9
click at [260, 300] on li "Any additional steps or approvals needed for production access" at bounding box center [303, 300] width 508 height 13
drag, startPoint x: 49, startPoint y: 317, endPoint x: 183, endPoint y: 317, distance: 134.3
click at [153, 317] on p "Having this information will ensure we're properly prepared for the production …" at bounding box center [299, 316] width 516 height 11
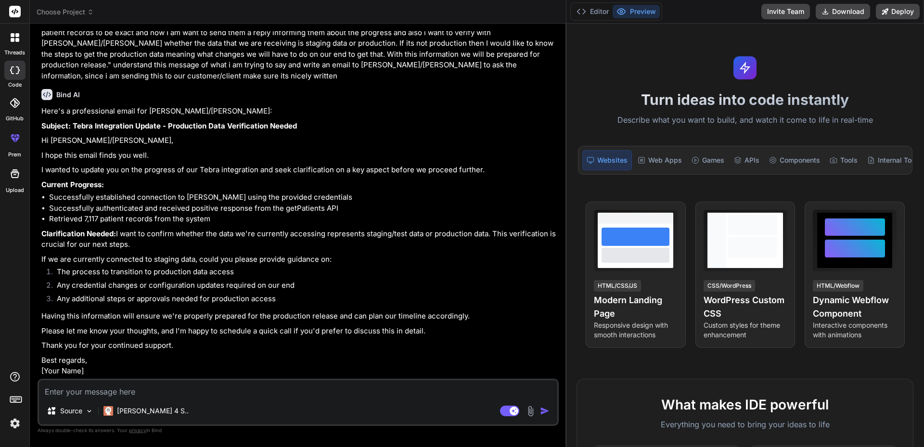
click at [183, 316] on p "Having this information will ensure we're properly prepared for the production …" at bounding box center [299, 316] width 516 height 11
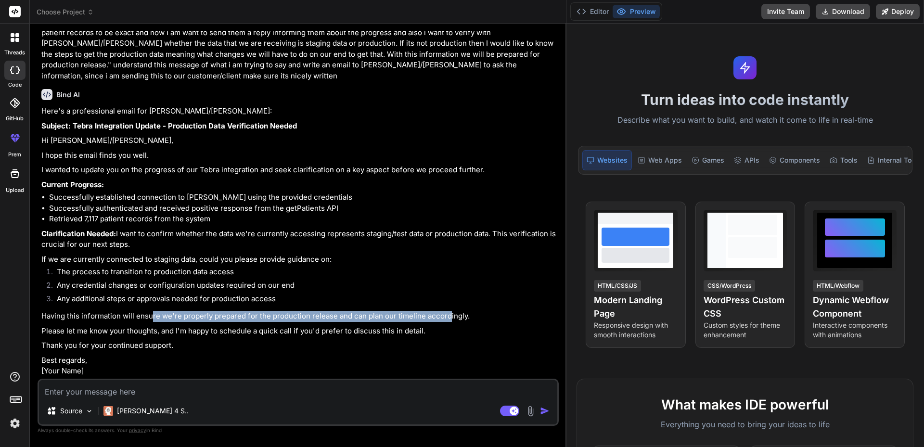
drag, startPoint x: 156, startPoint y: 315, endPoint x: 449, endPoint y: 317, distance: 293.2
click at [448, 317] on p "Having this information will ensure we're properly prepared for the production …" at bounding box center [299, 316] width 516 height 11
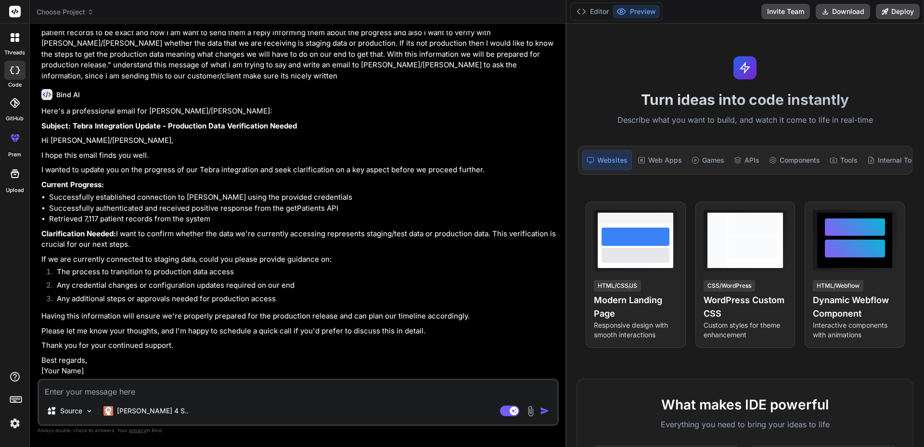
click at [458, 318] on p "Having this information will ensure we're properly prepared for the production …" at bounding box center [299, 316] width 516 height 11
drag, startPoint x: 52, startPoint y: 329, endPoint x: 149, endPoint y: 330, distance: 96.8
click at [147, 330] on p "Please let me know your thoughts, and I'm happy to schedule a quick call if you…" at bounding box center [299, 331] width 516 height 11
click at [165, 330] on p "Please let me know your thoughts, and I'm happy to schedule a quick call if you…" at bounding box center [299, 331] width 516 height 11
drag, startPoint x: 164, startPoint y: 331, endPoint x: 252, endPoint y: 329, distance: 88.1
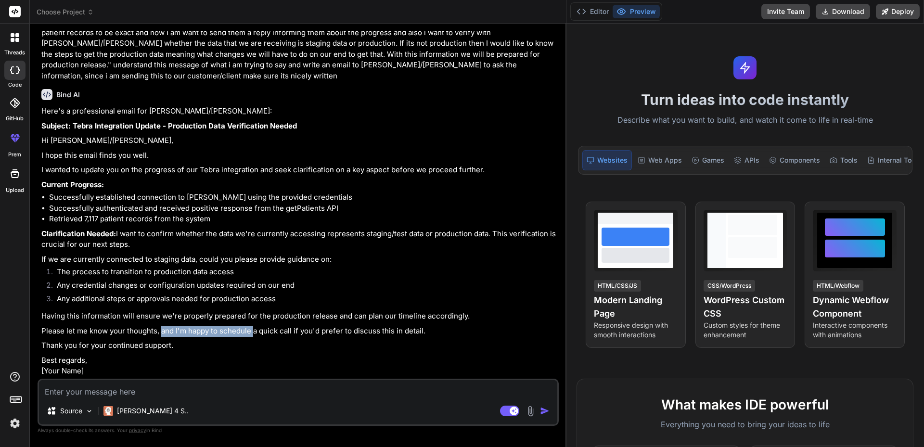
click at [252, 329] on p "Please let me know your thoughts, and I'm happy to schedule a quick call if you…" at bounding box center [299, 331] width 516 height 11
click at [255, 329] on p "Please let me know your thoughts, and I'm happy to schedule a quick call if you…" at bounding box center [299, 331] width 516 height 11
drag, startPoint x: 215, startPoint y: 331, endPoint x: 325, endPoint y: 330, distance: 109.8
click at [312, 330] on p "Please let me know your thoughts, and I'm happy to schedule a quick call if you…" at bounding box center [299, 331] width 516 height 11
click at [341, 332] on p "Please let me know your thoughts, and I'm happy to schedule a quick call if you…" at bounding box center [299, 331] width 516 height 11
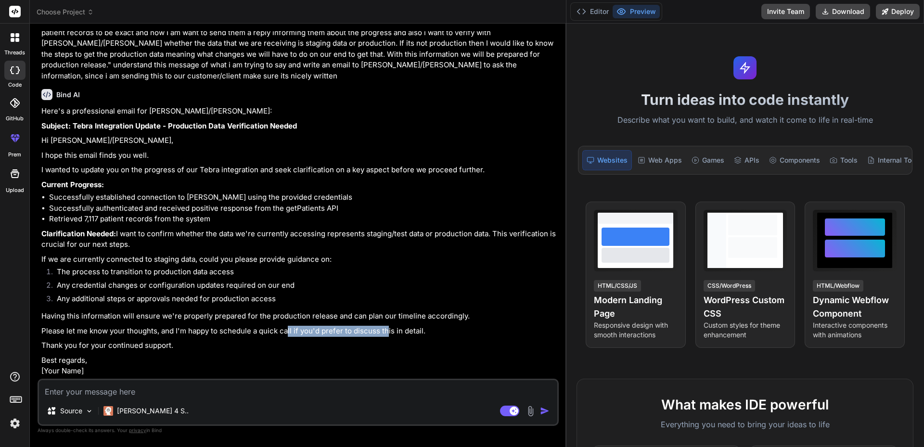
drag, startPoint x: 286, startPoint y: 335, endPoint x: 385, endPoint y: 334, distance: 99.2
click at [385, 334] on p "Please let me know your thoughts, and I'm happy to schedule a quick call if you…" at bounding box center [299, 331] width 516 height 11
click at [395, 334] on p "Please let me know your thoughts, and I'm happy to schedule a quick call if you…" at bounding box center [299, 331] width 516 height 11
drag, startPoint x: 377, startPoint y: 334, endPoint x: 422, endPoint y: 333, distance: 44.8
click at [421, 334] on p "Please let me know your thoughts, and I'm happy to schedule a quick call if you…" at bounding box center [299, 331] width 516 height 11
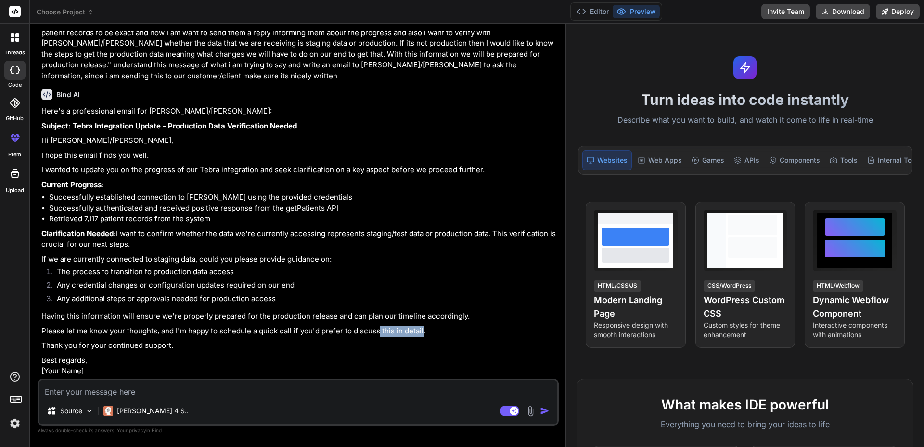
drag, startPoint x: 422, startPoint y: 333, endPoint x: 402, endPoint y: 334, distance: 20.2
click at [421, 333] on p "Please let me know your thoughts, and I'm happy to schedule a quick call if you…" at bounding box center [299, 331] width 516 height 11
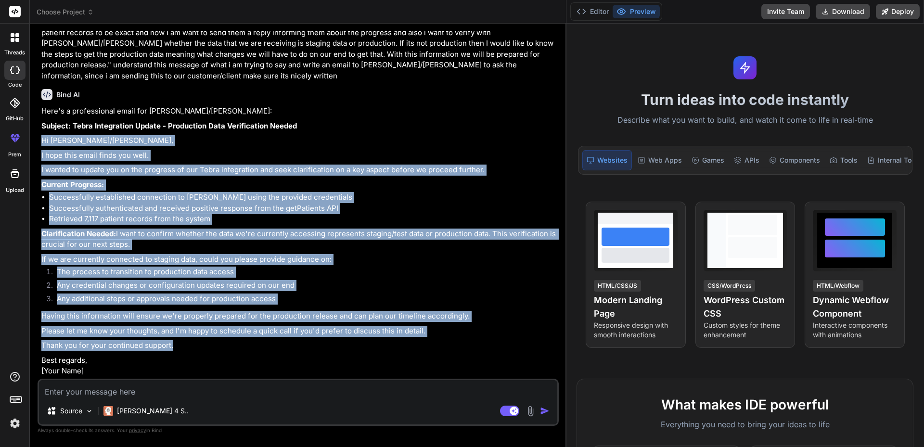
drag, startPoint x: 41, startPoint y: 130, endPoint x: 178, endPoint y: 346, distance: 256.1
click at [178, 346] on div "You hello Bind AI Hello! How can I assist you [DATE]? You "Hi [PERSON_NAME], Ca…" at bounding box center [299, 205] width 520 height 348
copy div "Hi [PERSON_NAME]/[PERSON_NAME], I hope this email finds you well. I wanted to u…"
click at [164, 280] on li "The process to transition to production data access" at bounding box center [303, 273] width 508 height 13
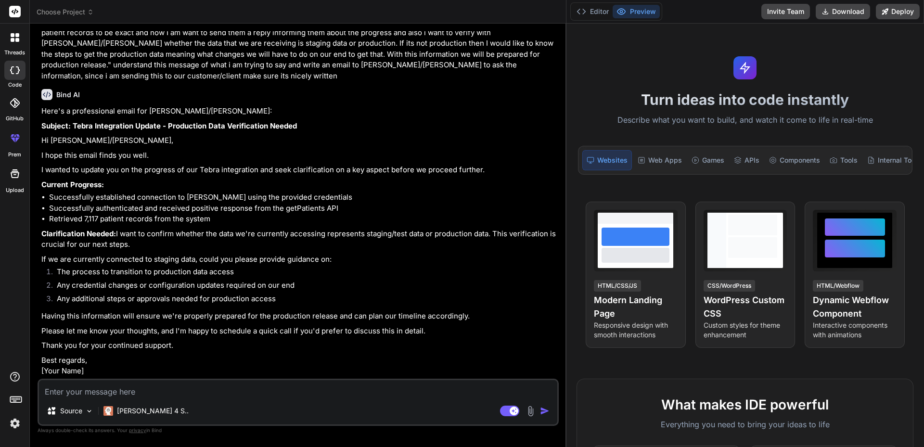
click at [109, 387] on textarea at bounding box center [298, 388] width 519 height 17
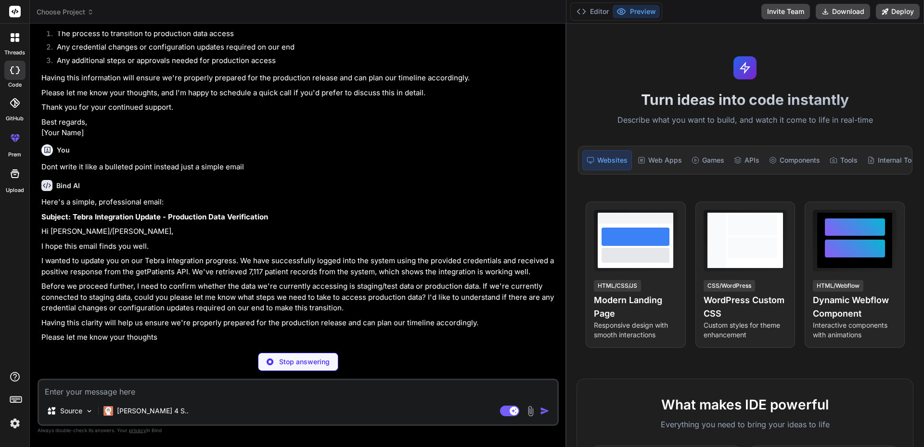
scroll to position [569, 0]
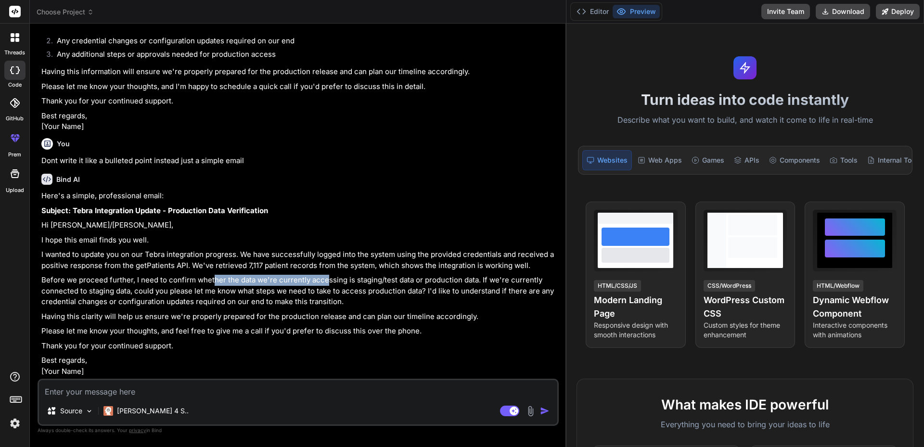
drag, startPoint x: 212, startPoint y: 288, endPoint x: 344, endPoint y: 286, distance: 132.4
click at [327, 288] on p "Before we proceed further, I need to confirm whether the data we're currently a…" at bounding box center [299, 291] width 516 height 33
click at [349, 286] on p "Before we proceed further, I need to confirm whether the data we're currently a…" at bounding box center [299, 291] width 516 height 33
drag, startPoint x: 348, startPoint y: 289, endPoint x: 370, endPoint y: 289, distance: 22.6
click at [370, 289] on p "Before we proceed further, I need to confirm whether the data we're currently a…" at bounding box center [299, 291] width 516 height 33
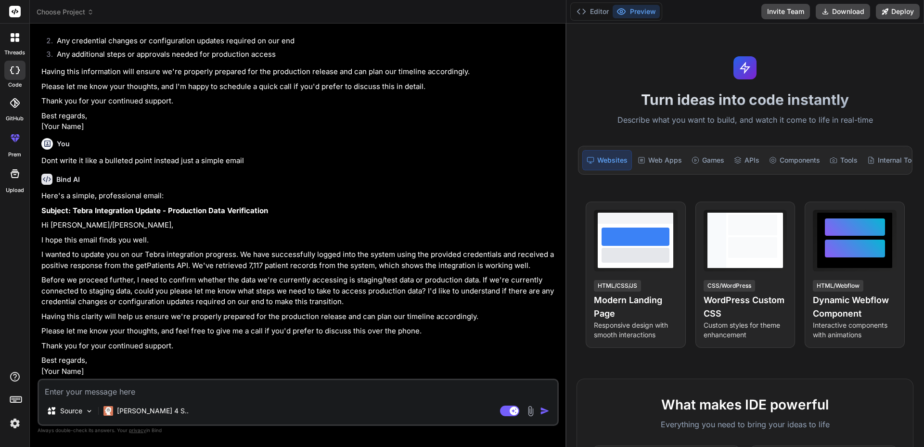
click at [372, 289] on p "Before we proceed further, I need to confirm whether the data we're currently a…" at bounding box center [299, 291] width 516 height 33
drag, startPoint x: 96, startPoint y: 300, endPoint x: 141, endPoint y: 301, distance: 44.3
click at [116, 300] on p "Before we proceed further, I need to confirm whether the data we're currently a…" at bounding box center [299, 291] width 516 height 33
click at [143, 301] on p "Before we proceed further, I need to confirm whether the data we're currently a…" at bounding box center [299, 291] width 516 height 33
drag, startPoint x: 143, startPoint y: 301, endPoint x: 240, endPoint y: 301, distance: 96.8
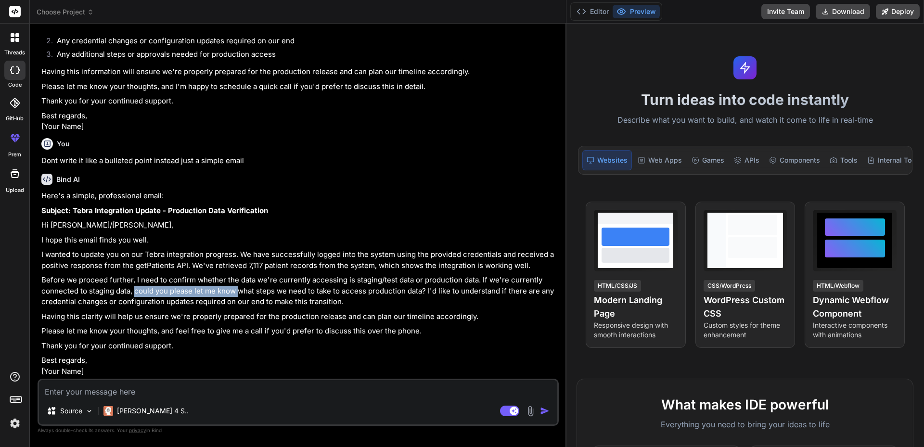
click at [240, 301] on p "Before we proceed further, I need to confirm whether the data we're currently a…" at bounding box center [299, 291] width 516 height 33
click at [301, 299] on p "Before we proceed further, I need to confirm whether the data we're currently a…" at bounding box center [299, 291] width 516 height 33
drag, startPoint x: 256, startPoint y: 301, endPoint x: 353, endPoint y: 301, distance: 97.3
click at [353, 301] on p "Before we proceed further, I need to confirm whether the data we're currently a…" at bounding box center [299, 291] width 516 height 33
click at [379, 299] on p "Before we proceed further, I need to confirm whether the data we're currently a…" at bounding box center [299, 291] width 516 height 33
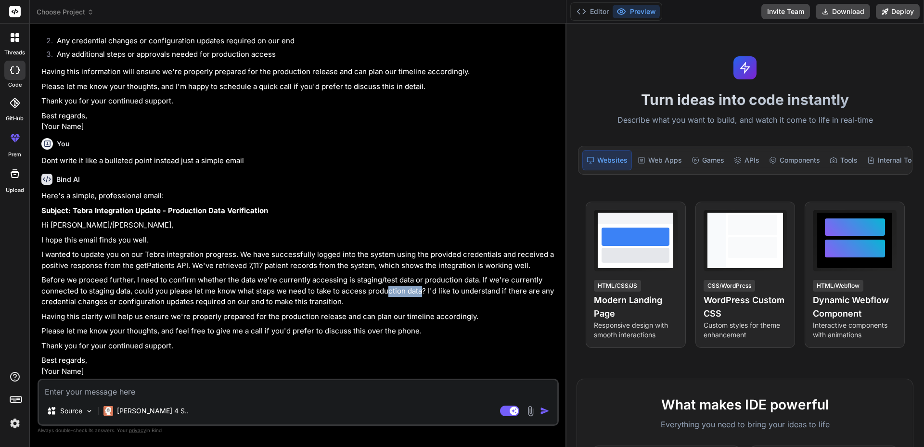
drag, startPoint x: 390, startPoint y: 299, endPoint x: 432, endPoint y: 298, distance: 42.4
click at [425, 298] on p "Before we proceed further, I need to confirm whether the data we're currently a…" at bounding box center [299, 291] width 516 height 33
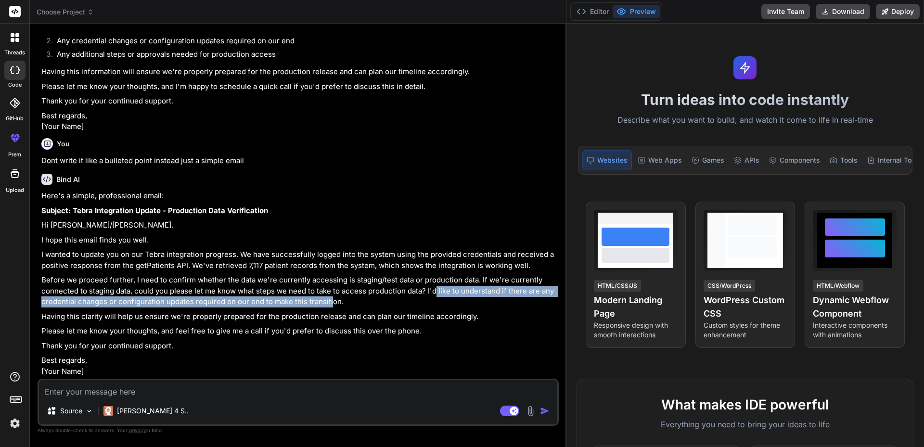
drag, startPoint x: 437, startPoint y: 298, endPoint x: 344, endPoint y: 308, distance: 94.0
click at [335, 308] on p "Before we proceed further, I need to confirm whether the data we're currently a…" at bounding box center [299, 291] width 516 height 33
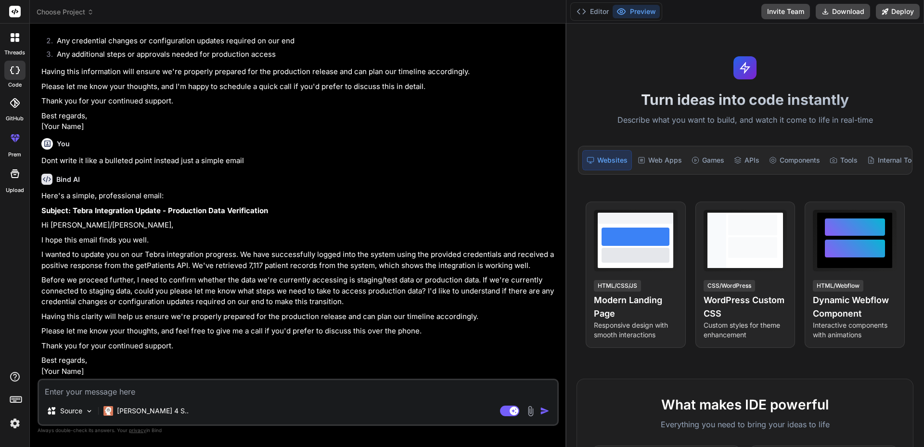
click at [345, 307] on p "Before we proceed further, I need to confirm whether the data we're currently a…" at bounding box center [299, 291] width 516 height 33
drag, startPoint x: 67, startPoint y: 325, endPoint x: 180, endPoint y: 327, distance: 112.7
click at [177, 323] on p "Having this clarity will help us ensure we're properly prepared for the product…" at bounding box center [299, 317] width 516 height 11
click at [195, 323] on p "Having this clarity will help us ensure we're properly prepared for the product…" at bounding box center [299, 317] width 516 height 11
drag, startPoint x: 150, startPoint y: 321, endPoint x: 203, endPoint y: 324, distance: 53.0
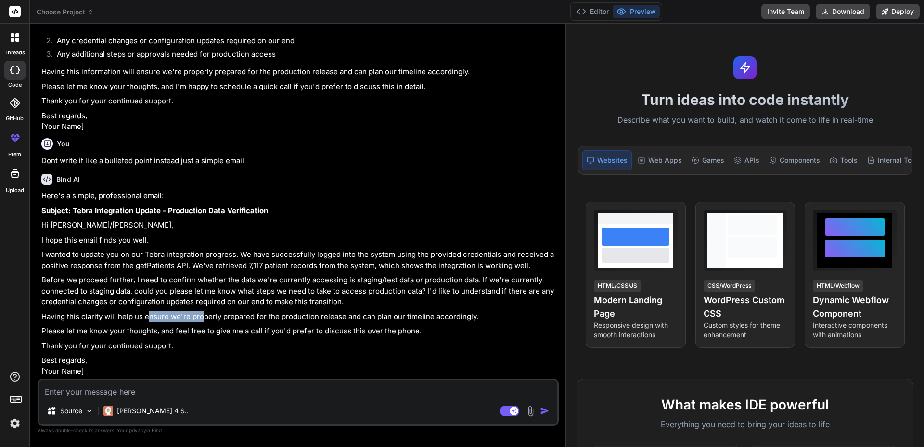
click at [203, 323] on p "Having this clarity will help us ensure we're properly prepared for the product…" at bounding box center [299, 317] width 516 height 11
click at [208, 323] on p "Having this clarity will help us ensure we're properly prepared for the product…" at bounding box center [299, 317] width 516 height 11
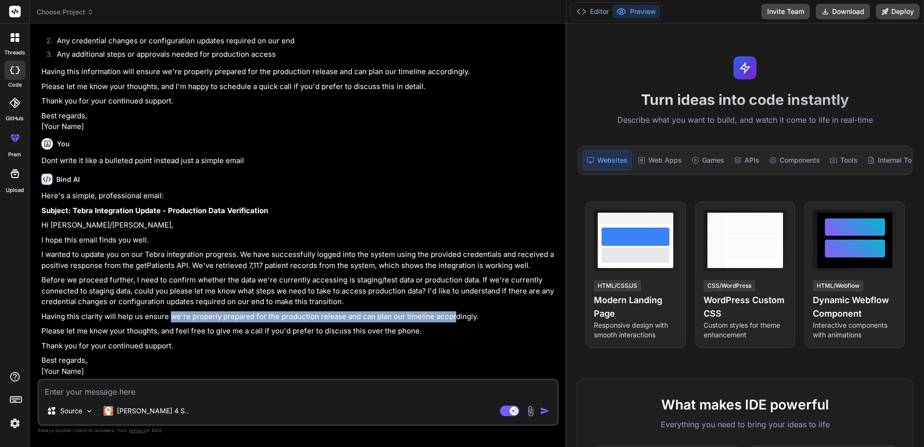
drag, startPoint x: 171, startPoint y: 325, endPoint x: 456, endPoint y: 324, distance: 284.6
click at [455, 323] on p "Having this clarity will help us ensure we're properly prepared for the product…" at bounding box center [299, 317] width 516 height 11
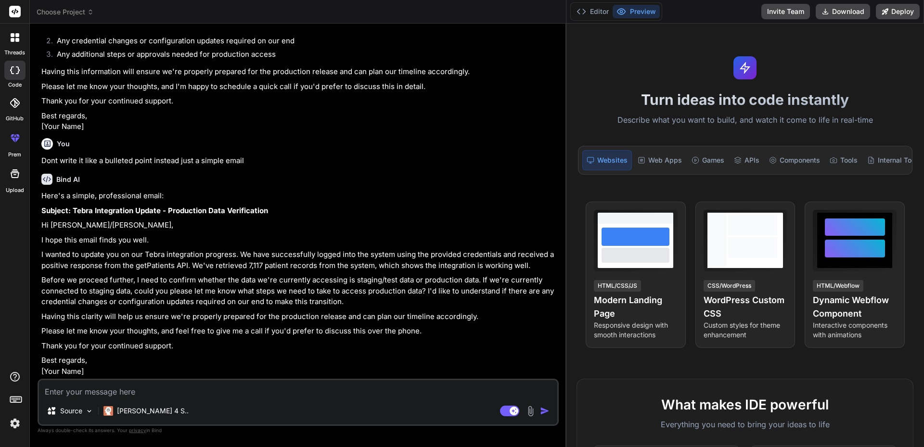
click at [463, 323] on p "Having this clarity will help us ensure we're properly prepared for the product…" at bounding box center [299, 317] width 516 height 11
drag, startPoint x: 187, startPoint y: 332, endPoint x: 236, endPoint y: 332, distance: 49.1
click at [236, 332] on p "Please let me know your thoughts, and feel free to give me a call if you'd pref…" at bounding box center [299, 331] width 516 height 11
click at [260, 331] on p "Please let me know your thoughts, and feel free to give me a call if you'd pref…" at bounding box center [299, 331] width 516 height 11
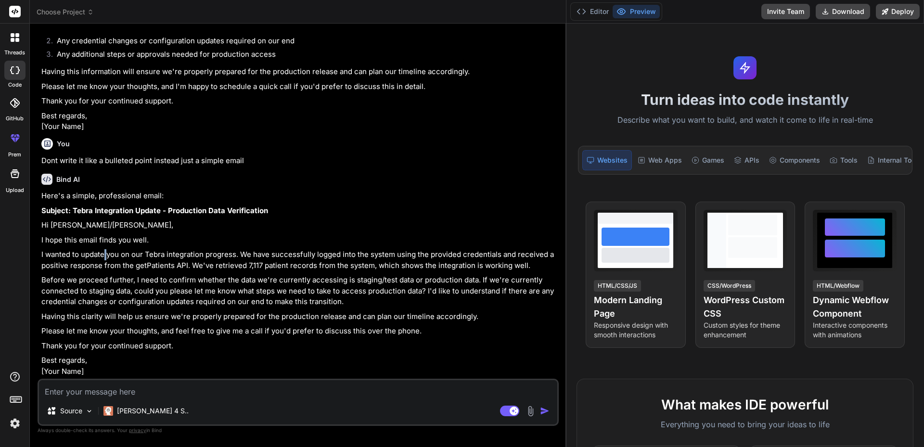
click at [106, 251] on p "I wanted to update you on our Tebra integration progress. We have successfully …" at bounding box center [299, 260] width 516 height 22
click at [154, 256] on p "I wanted to update you on our Tebra integration progress. We have successfully …" at bounding box center [299, 260] width 516 height 22
click at [147, 255] on p "I wanted to update you on our Tebra integration progress. We have successfully …" at bounding box center [299, 260] width 516 height 22
drag, startPoint x: 193, startPoint y: 255, endPoint x: 208, endPoint y: 256, distance: 15.0
click at [208, 256] on p "I wanted to update you on our Tebra integration progress. We have successfully …" at bounding box center [299, 260] width 516 height 22
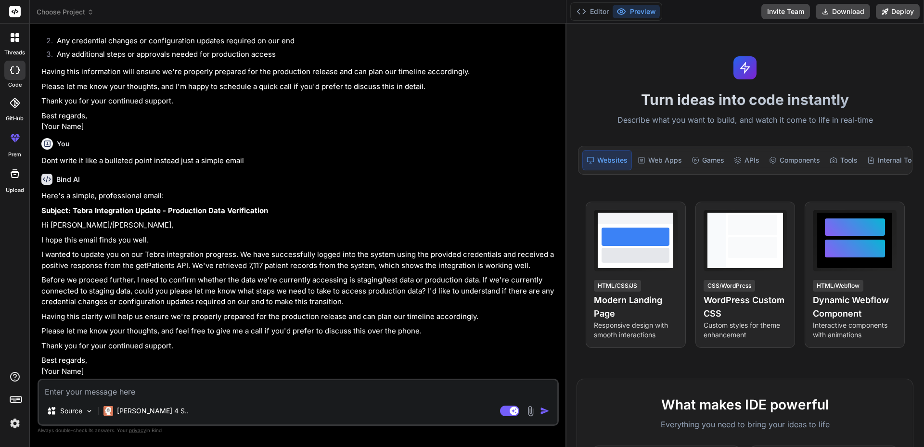
click at [223, 258] on p "I wanted to update you on our Tebra integration progress. We have successfully …" at bounding box center [299, 260] width 516 height 22
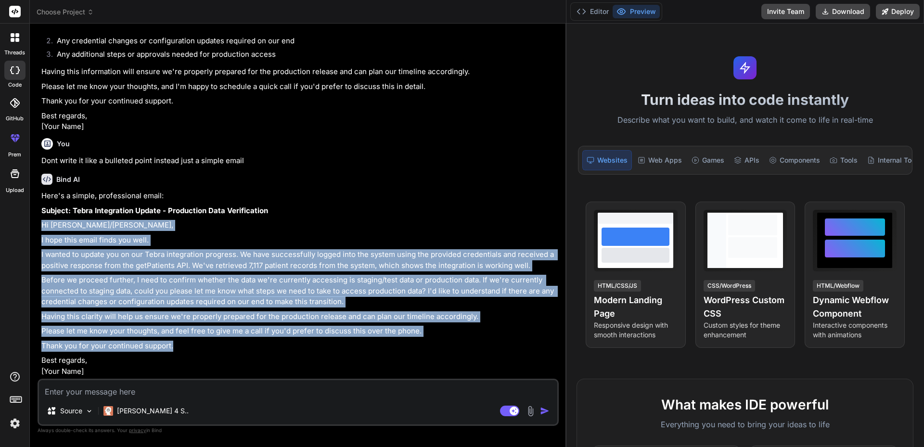
drag, startPoint x: 41, startPoint y: 228, endPoint x: 192, endPoint y: 343, distance: 190.3
click at [191, 346] on div "You hello Bind AI Hello! How can I assist you [DATE]? You "Hi [PERSON_NAME], Ca…" at bounding box center [298, 239] width 521 height 416
copy div "Hi [PERSON_NAME]/[PERSON_NAME], I hope this email finds you well. I wanted to u…"
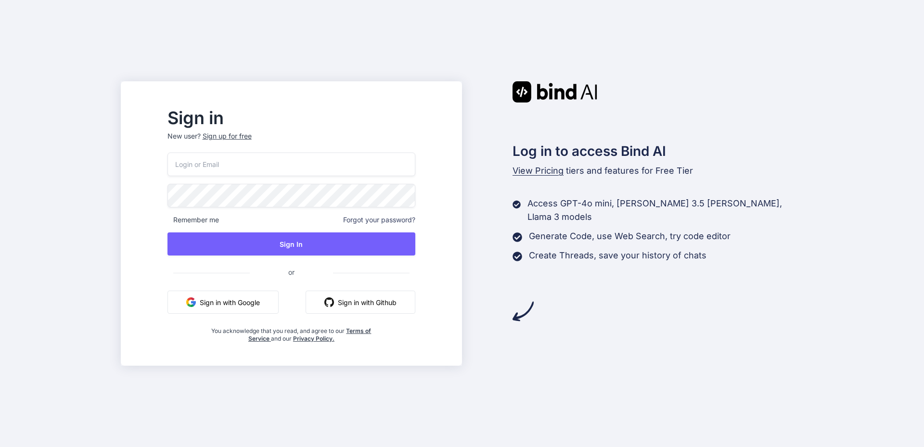
click at [237, 163] on input "email" at bounding box center [292, 165] width 248 height 24
type input "shivank@yopmail.com"
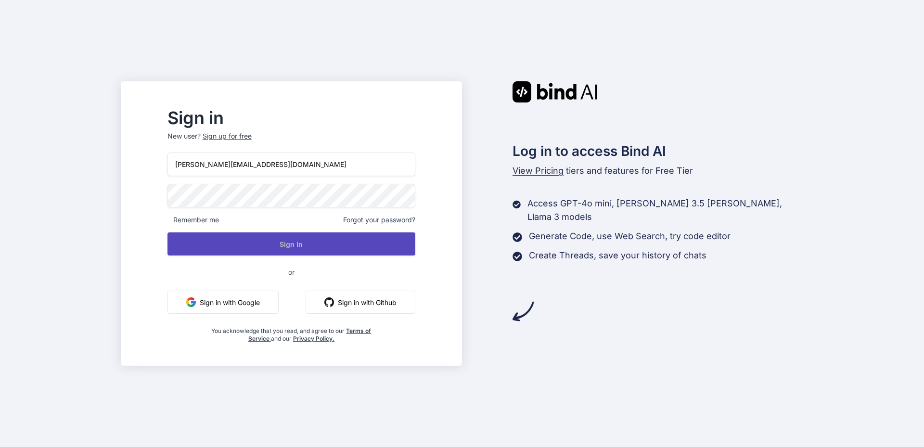
click at [271, 247] on button "Sign In" at bounding box center [292, 244] width 248 height 23
click at [275, 245] on button "Sign In" at bounding box center [292, 244] width 248 height 23
